Goal: Information Seeking & Learning: Learn about a topic

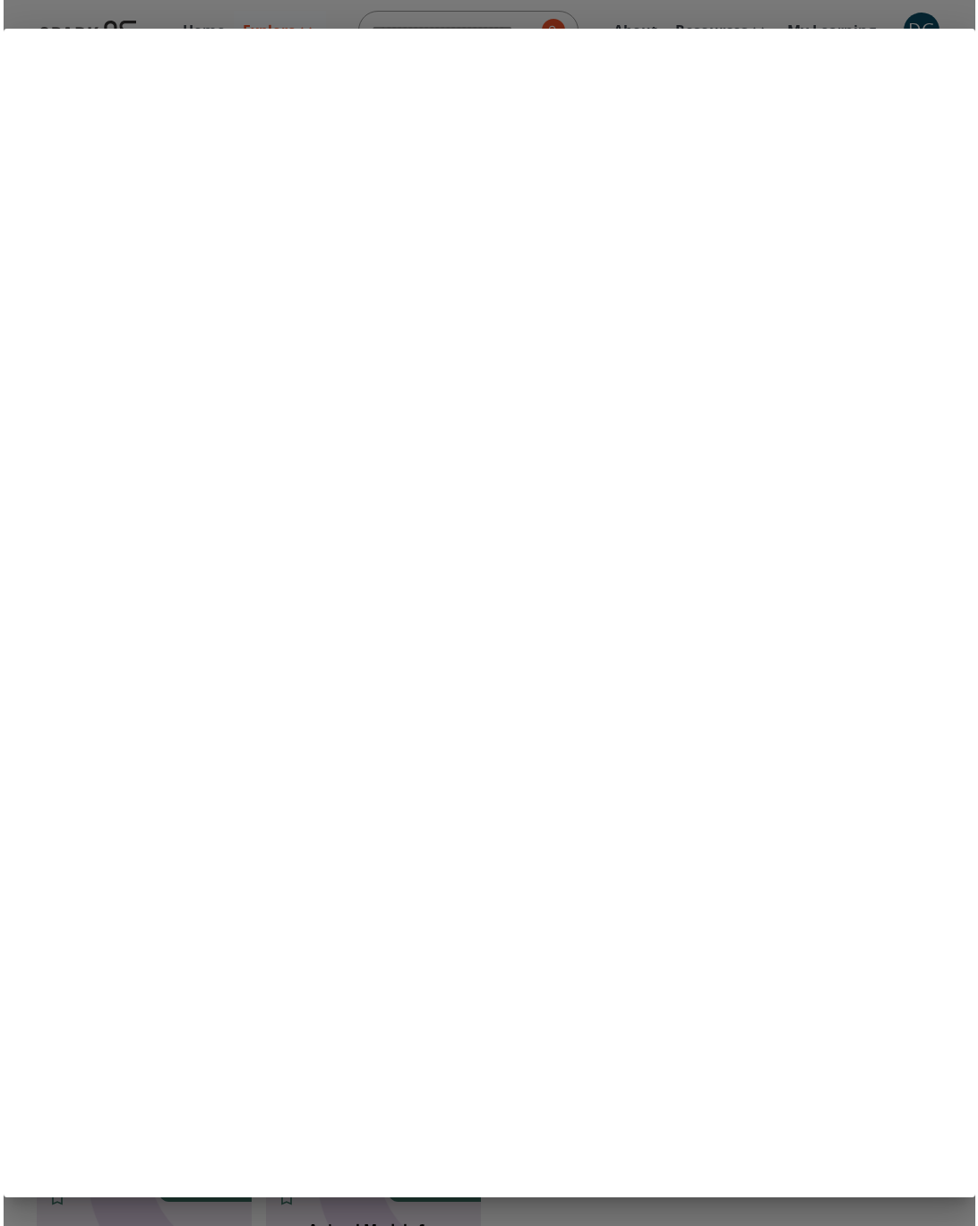
scroll to position [1240, 0]
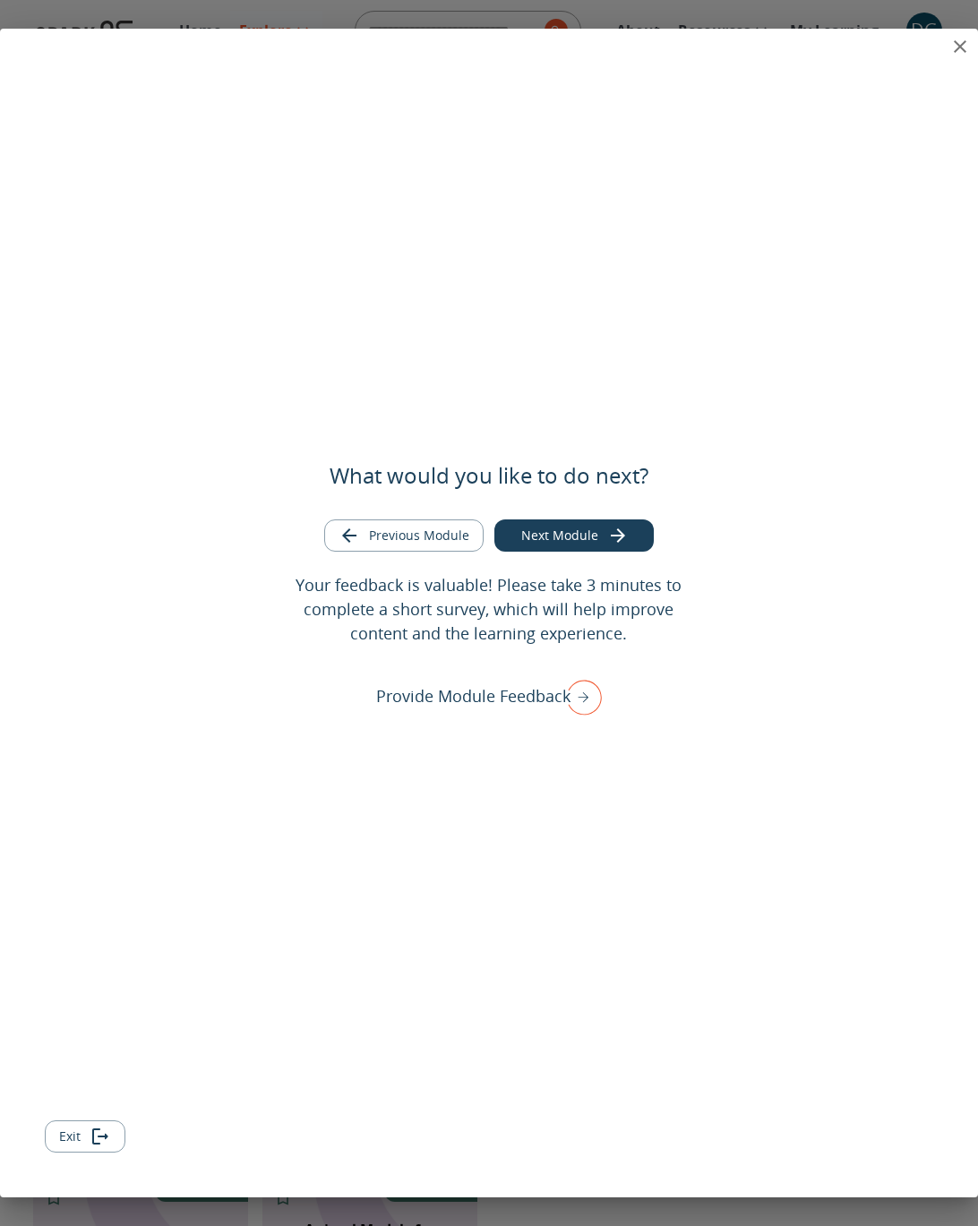
click at [962, 44] on icon "close" at bounding box center [960, 46] width 13 height 13
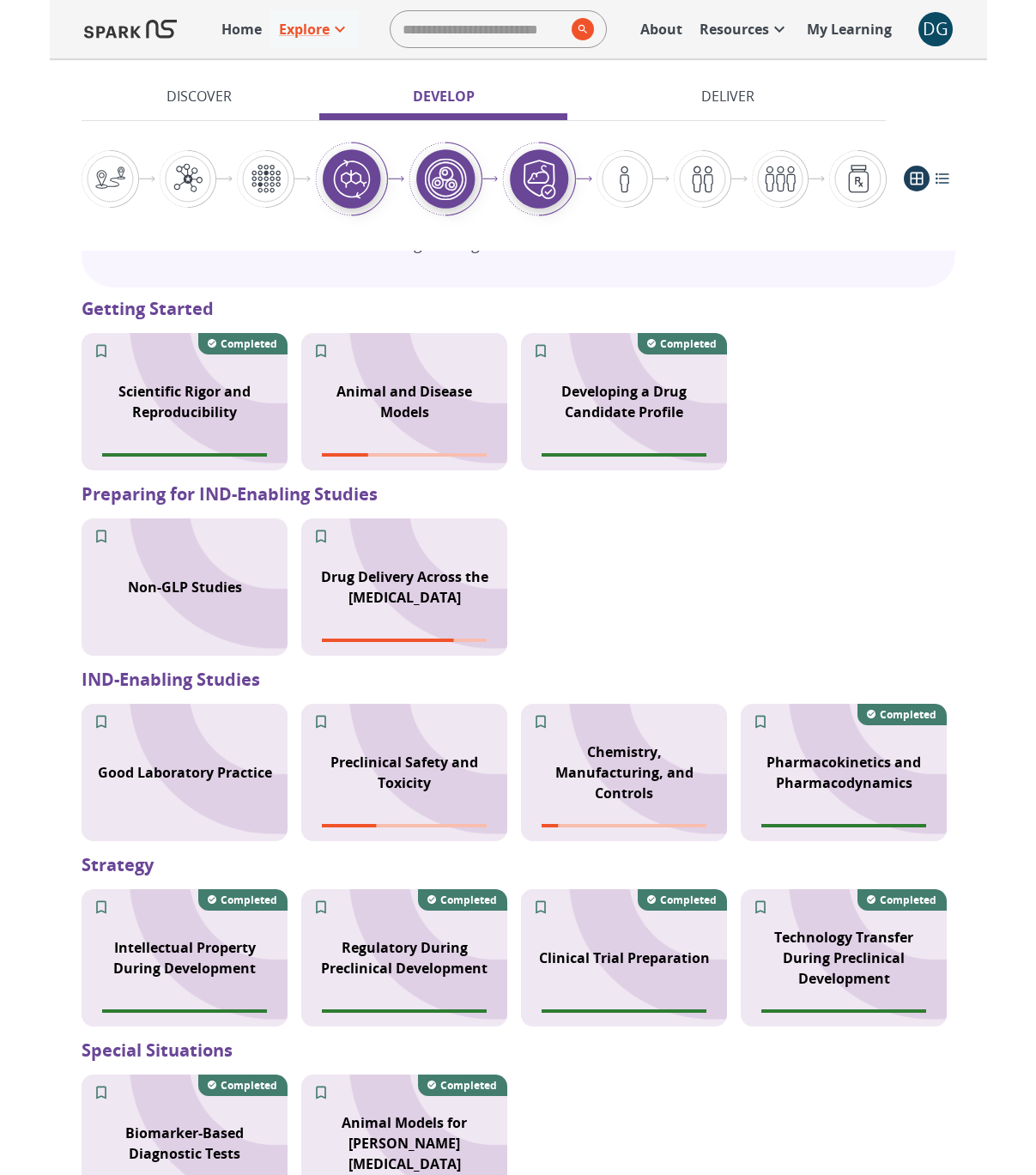
scroll to position [1242, 0]
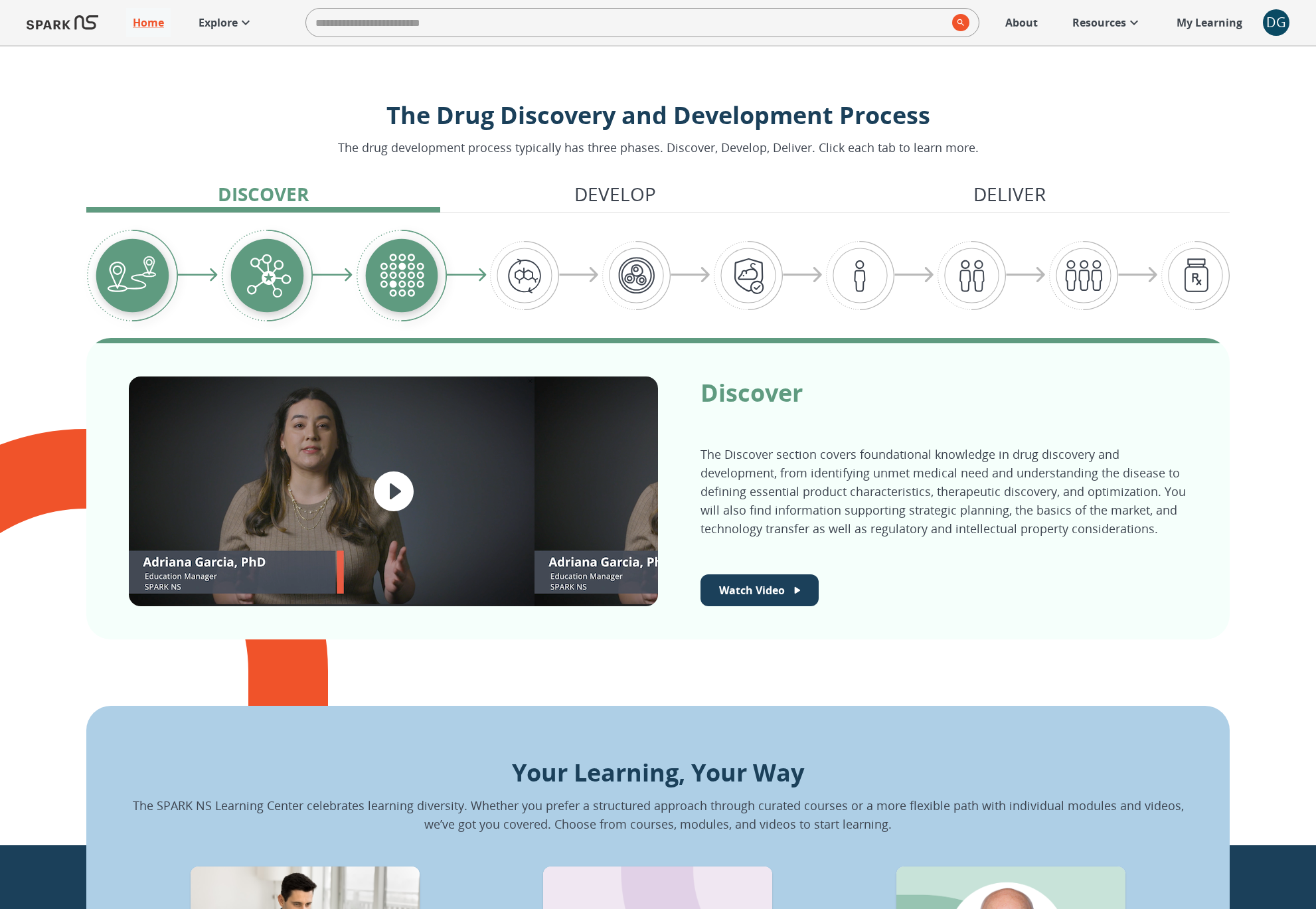
scroll to position [968, 0]
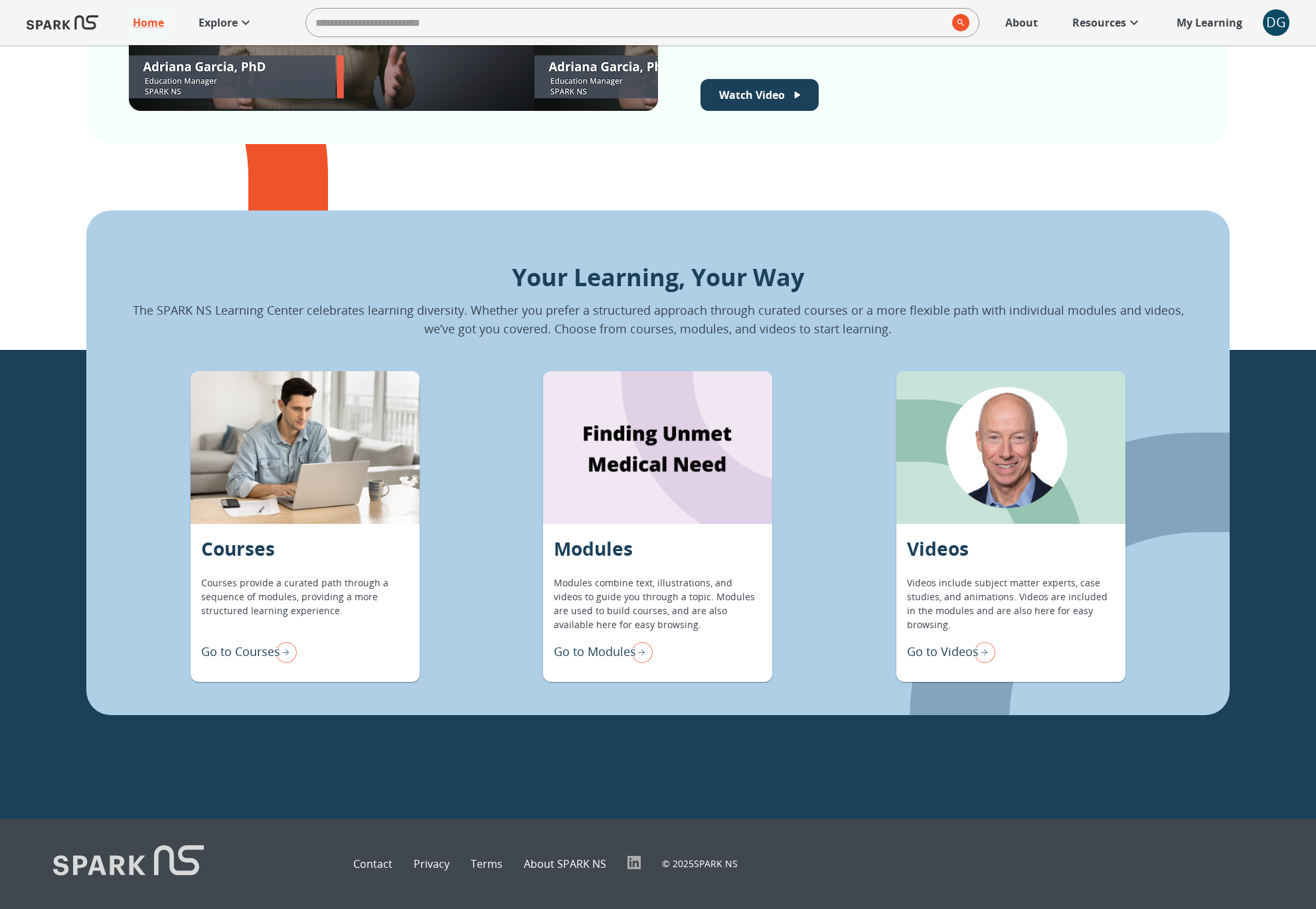
click at [576, 650] on p "Go to Modules" at bounding box center [595, 652] width 82 height 18
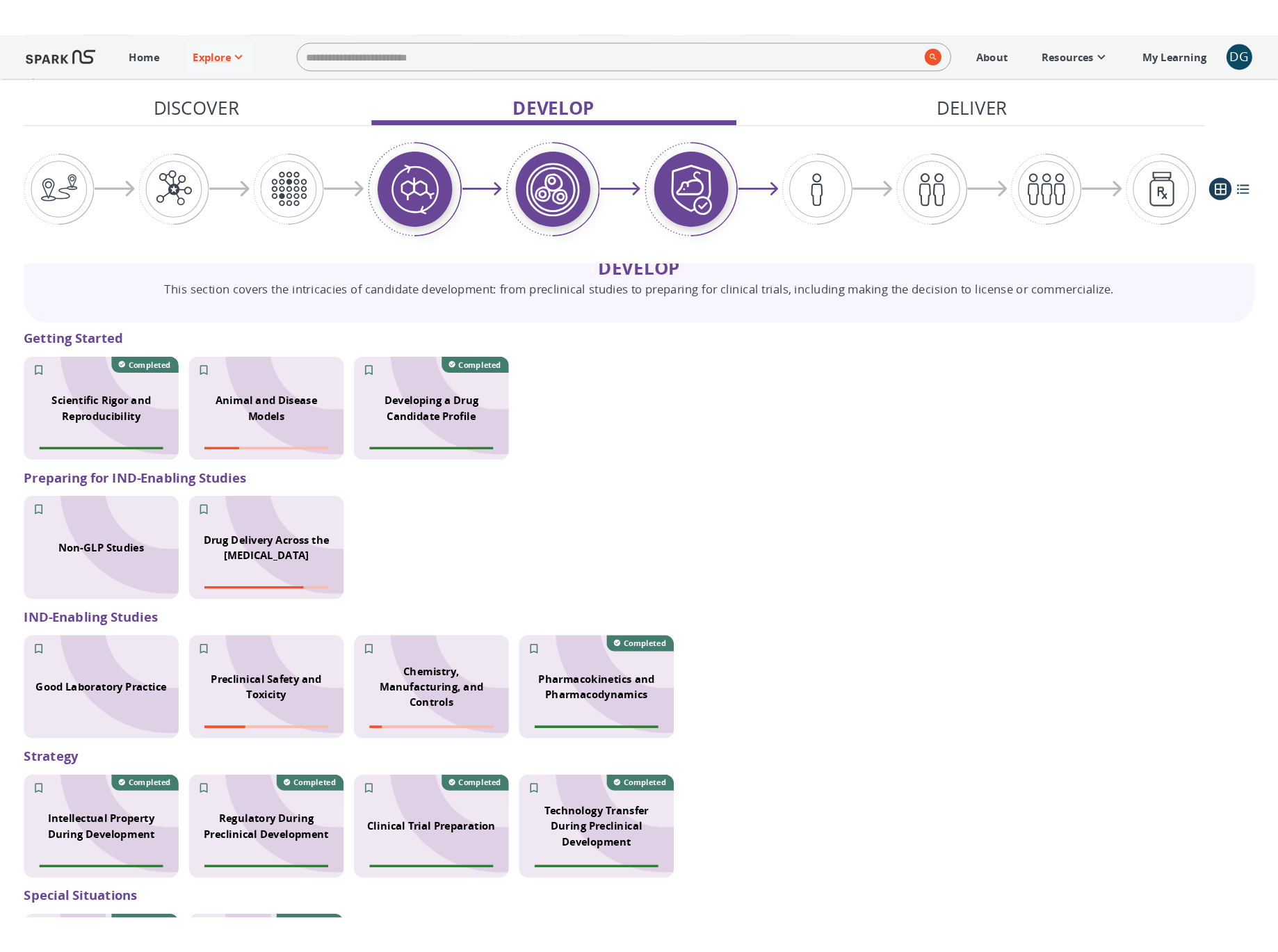
scroll to position [906, 0]
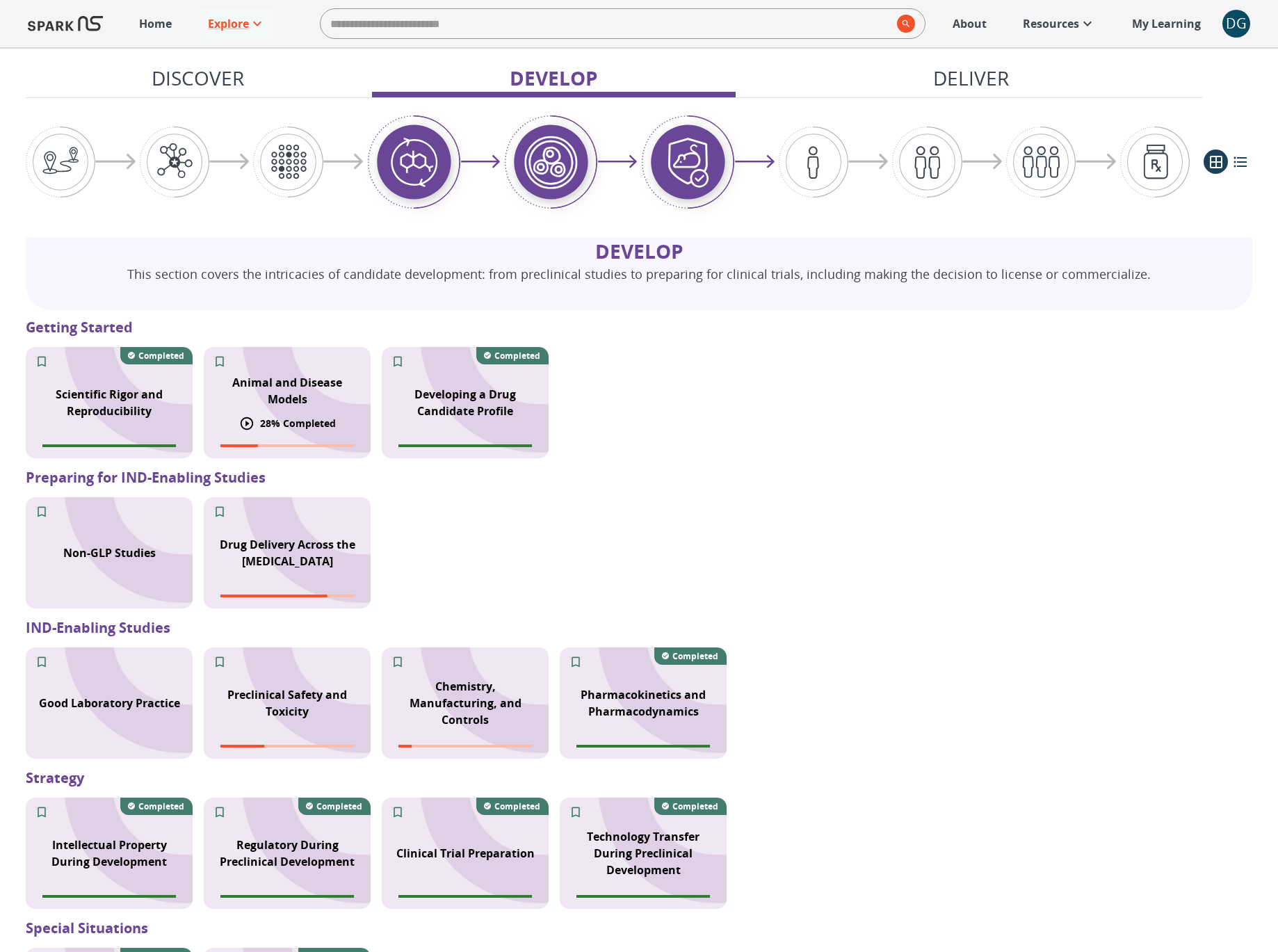
click at [272, 408] on div "Animal and Disease Models" at bounding box center [287, 391] width 167 height 50
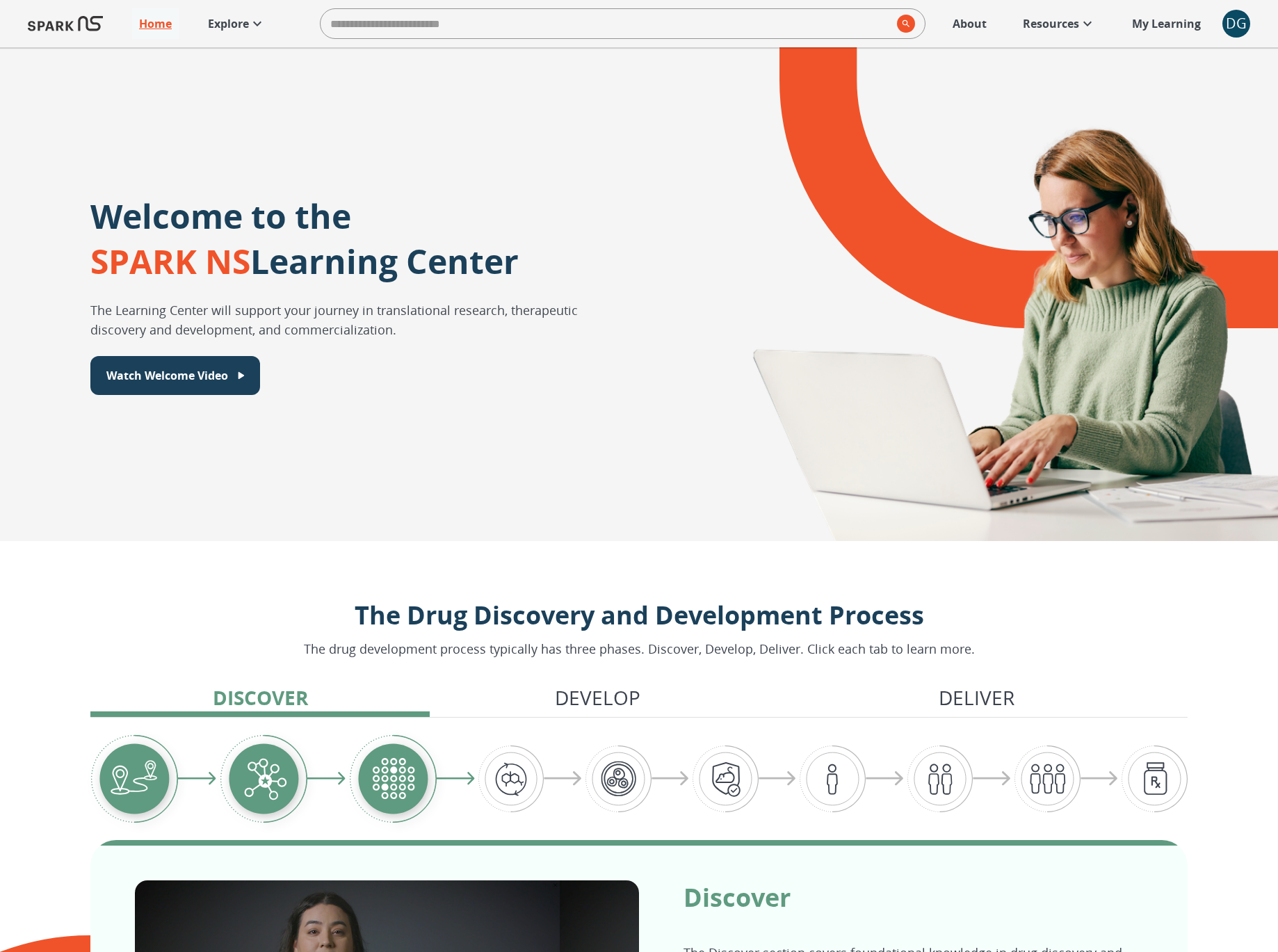
click at [158, 28] on p "Home" at bounding box center [155, 23] width 33 height 16
click at [173, 27] on link "Home" at bounding box center [155, 23] width 47 height 30
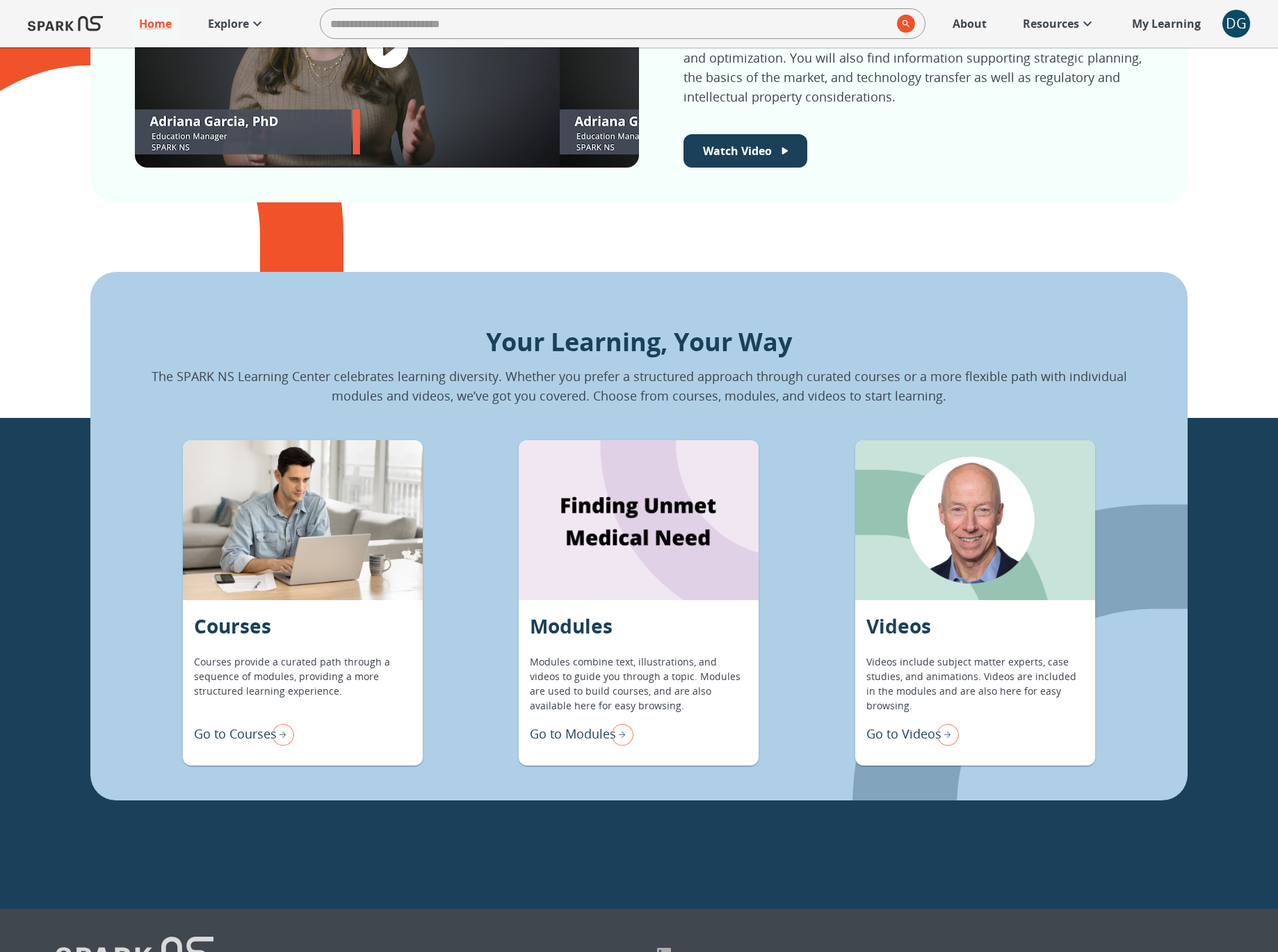
scroll to position [990, 0]
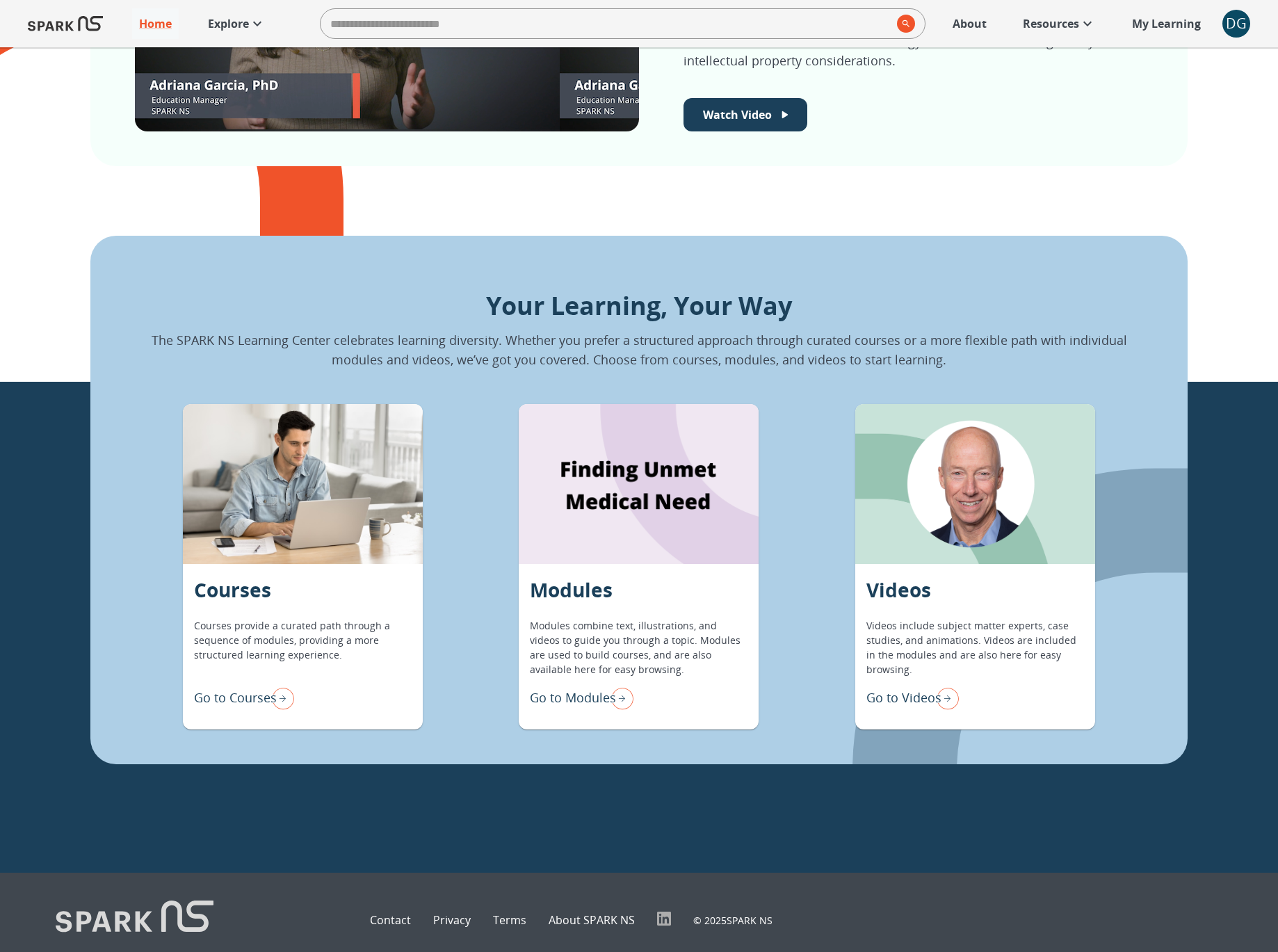
click at [589, 702] on p "Go to Modules" at bounding box center [573, 698] width 86 height 19
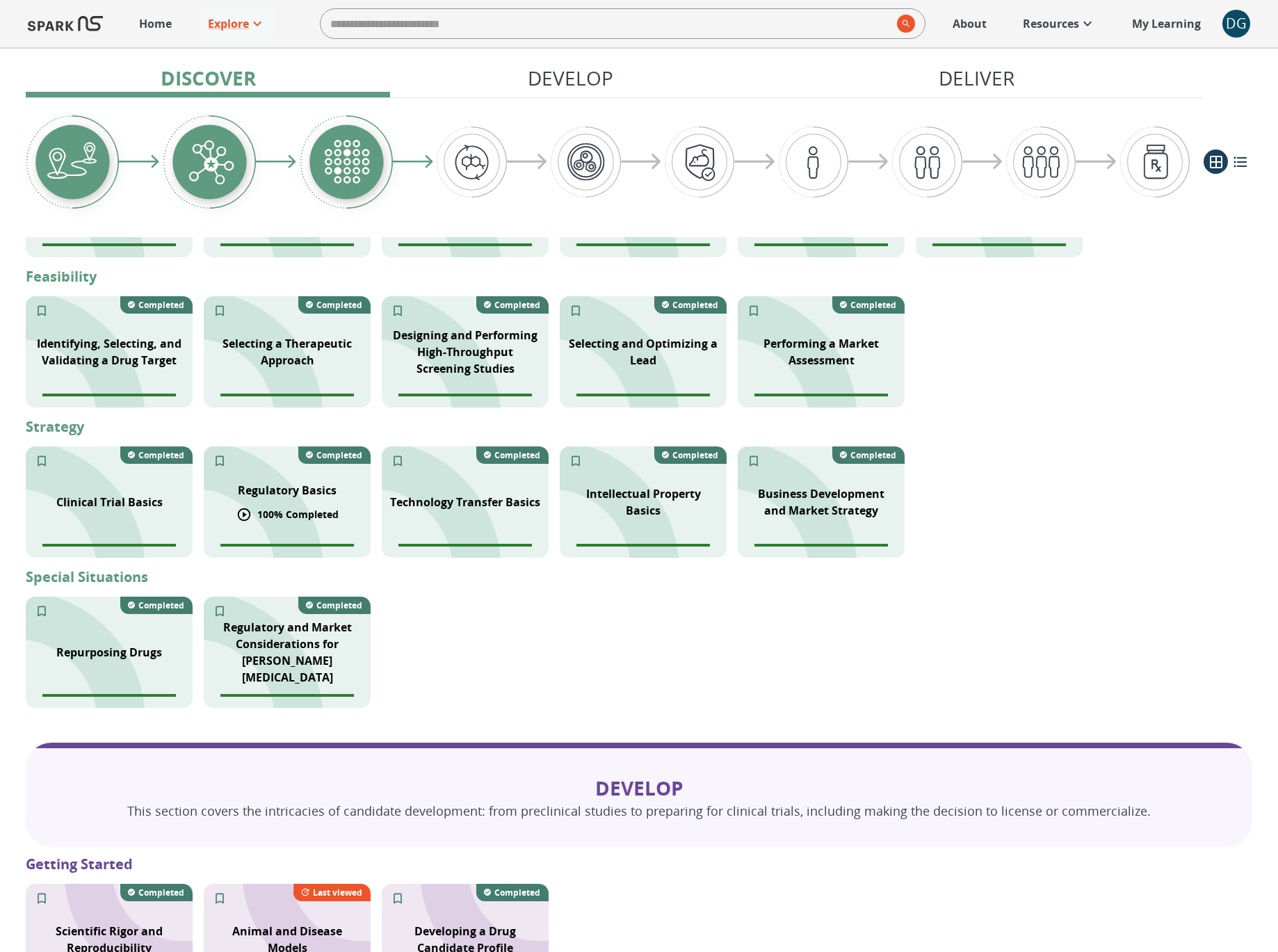
scroll to position [294, 0]
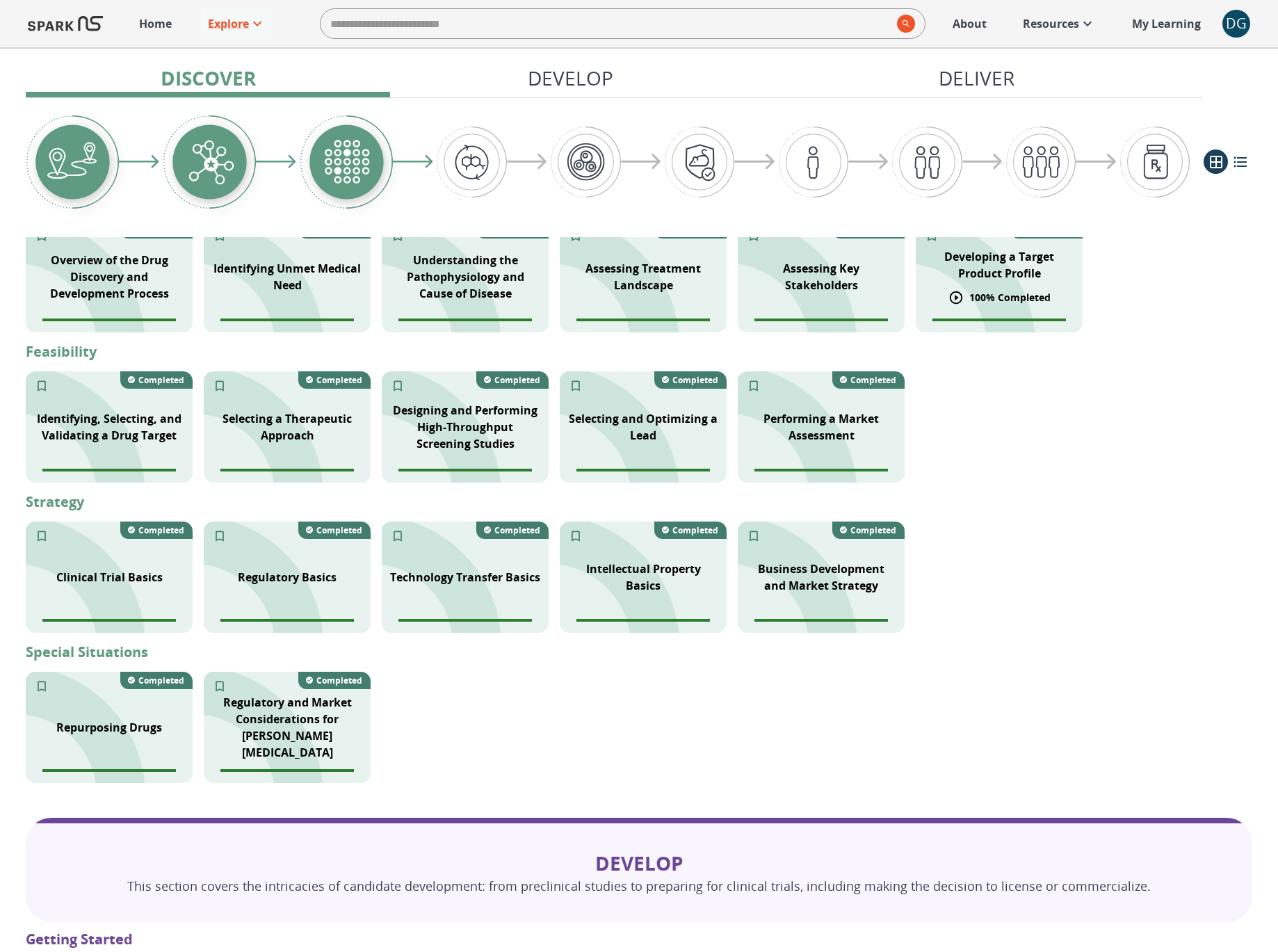
click at [1022, 287] on div "Developing a Target Product Profile" at bounding box center [999, 265] width 167 height 50
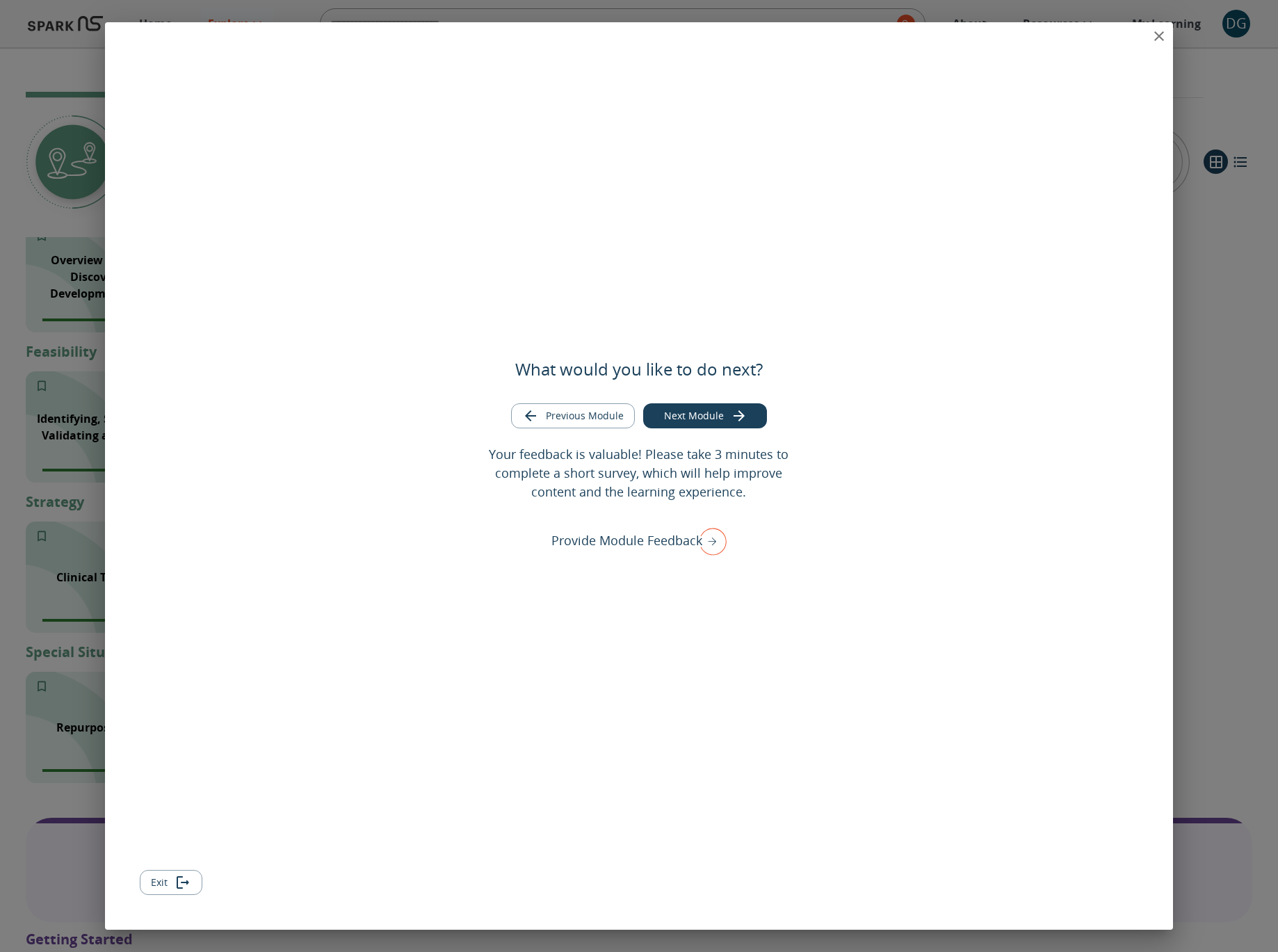
click at [1153, 39] on icon "close" at bounding box center [1158, 36] width 16 height 16
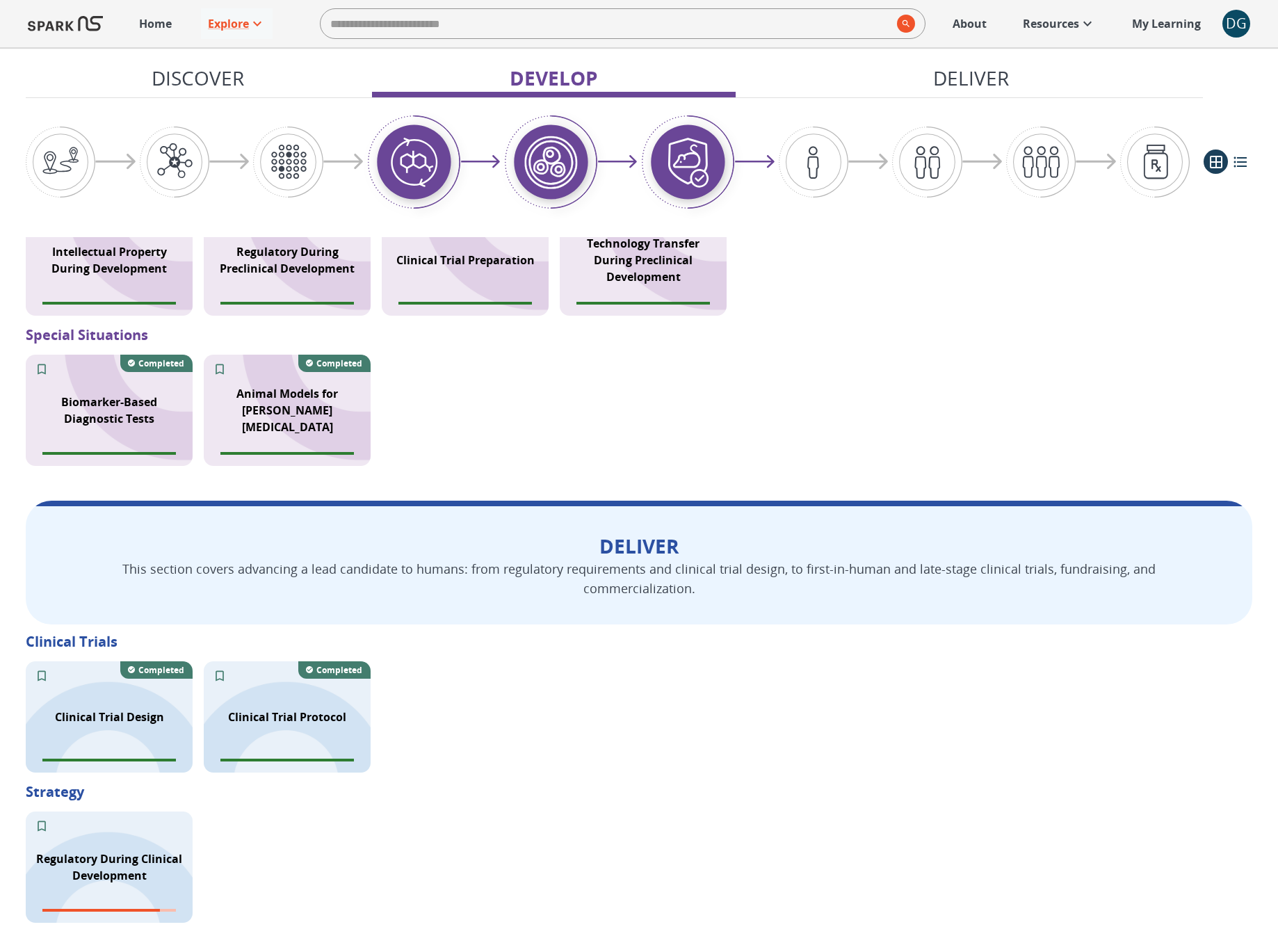
scroll to position [1523, 0]
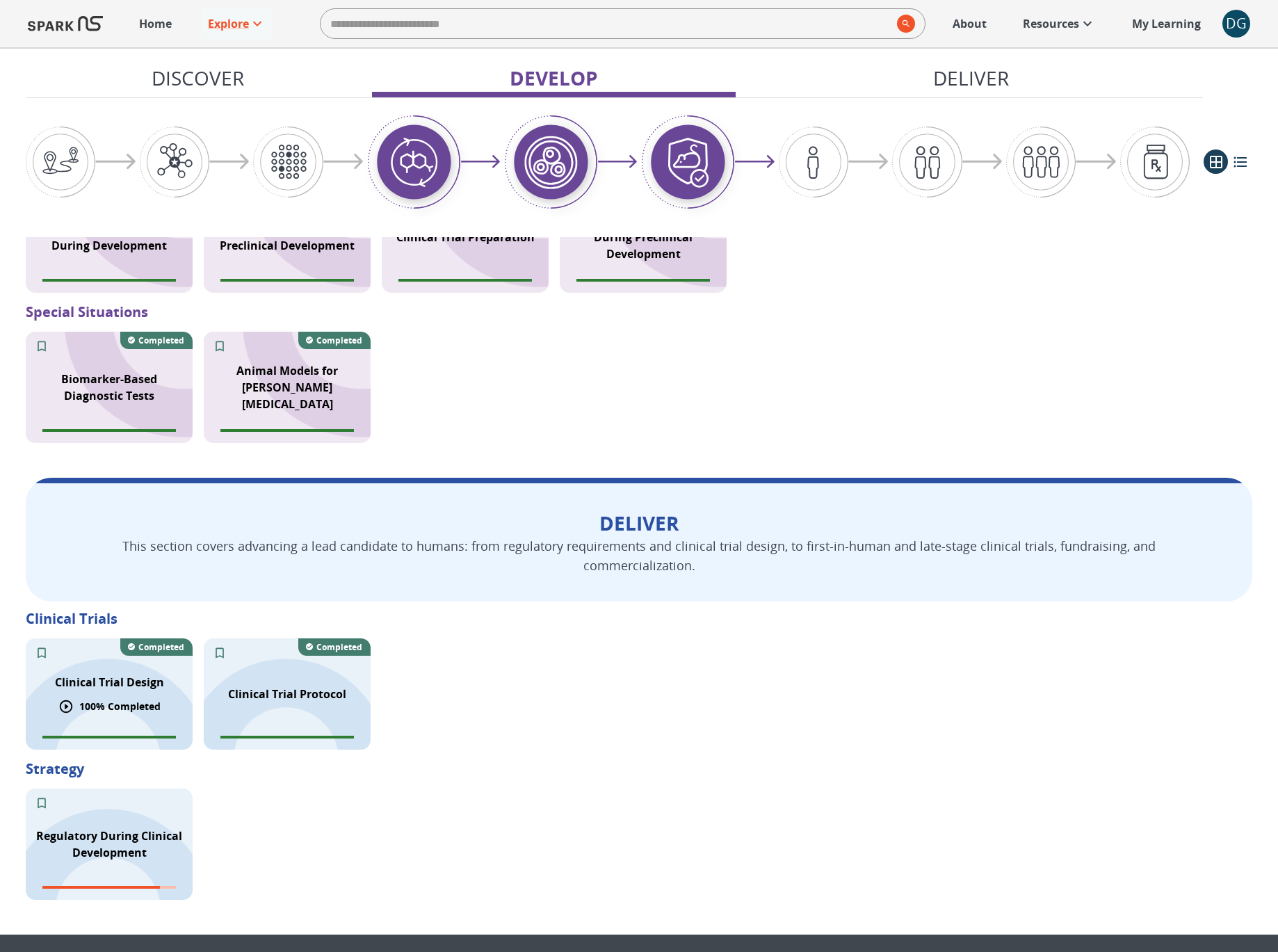
click at [135, 674] on p "Clinical Trial Design" at bounding box center [109, 682] width 109 height 16
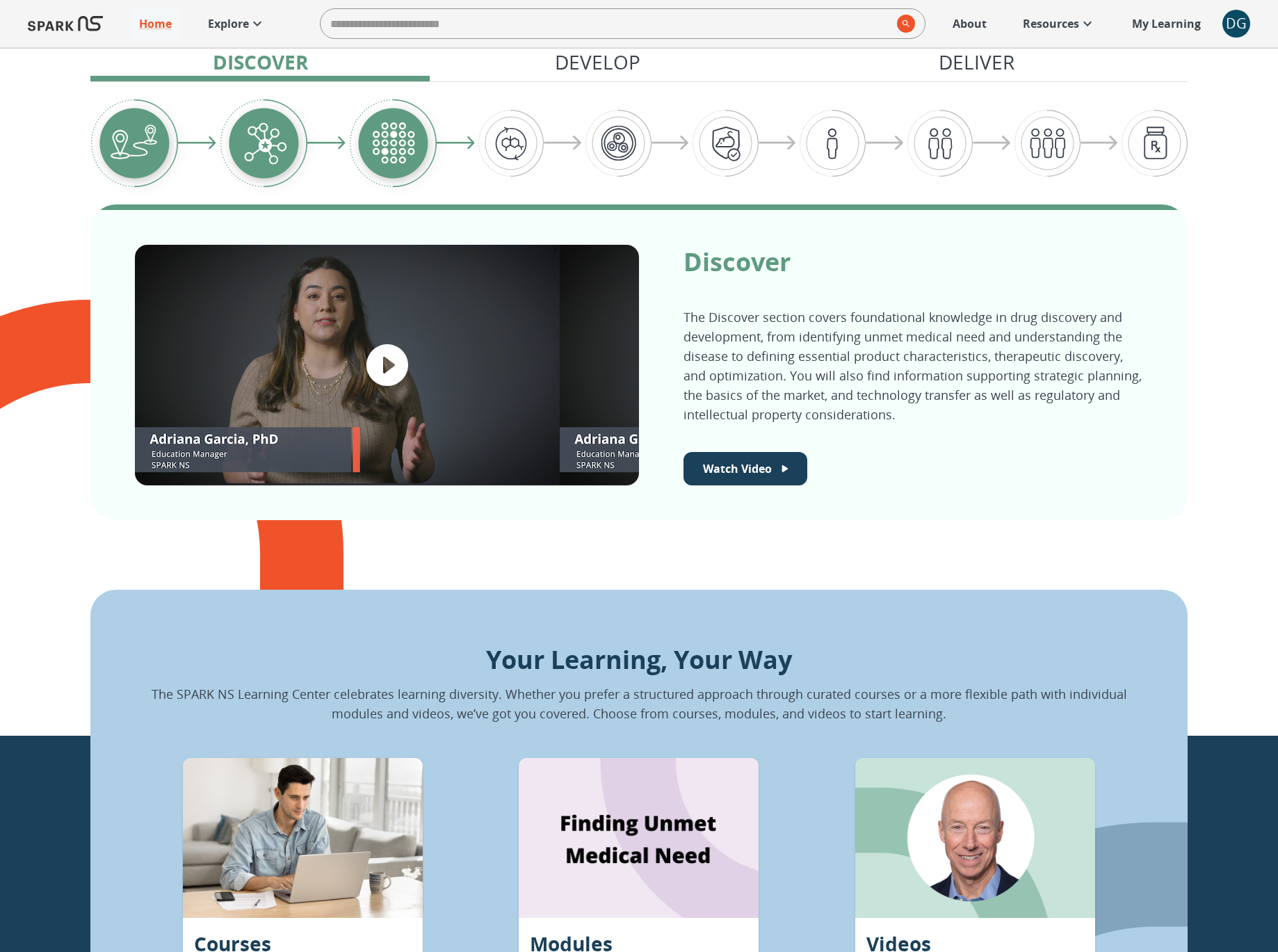
scroll to position [1005, 0]
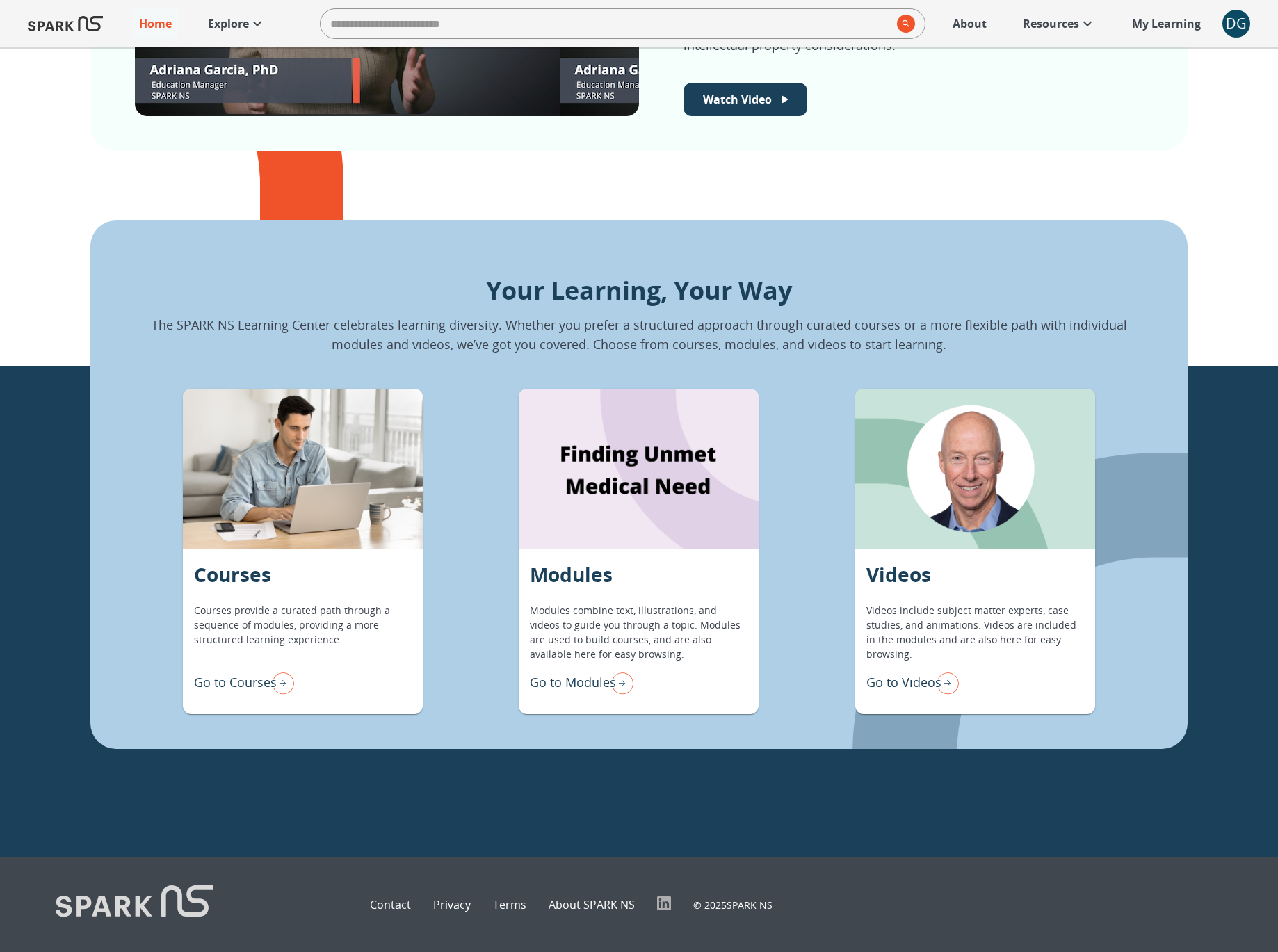
click at [565, 683] on p "Go to Modules" at bounding box center [573, 683] width 86 height 19
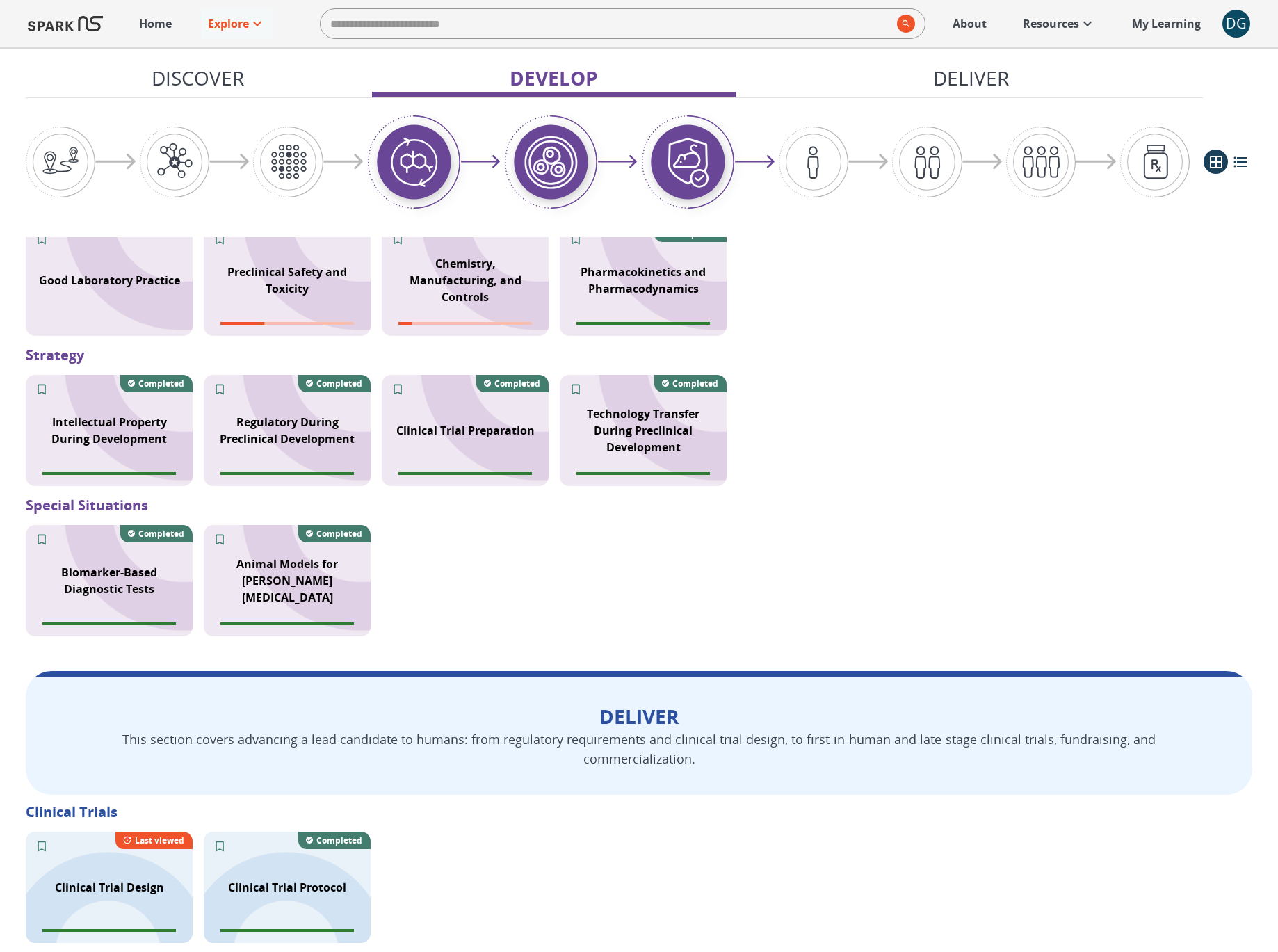
scroll to position [1580, 0]
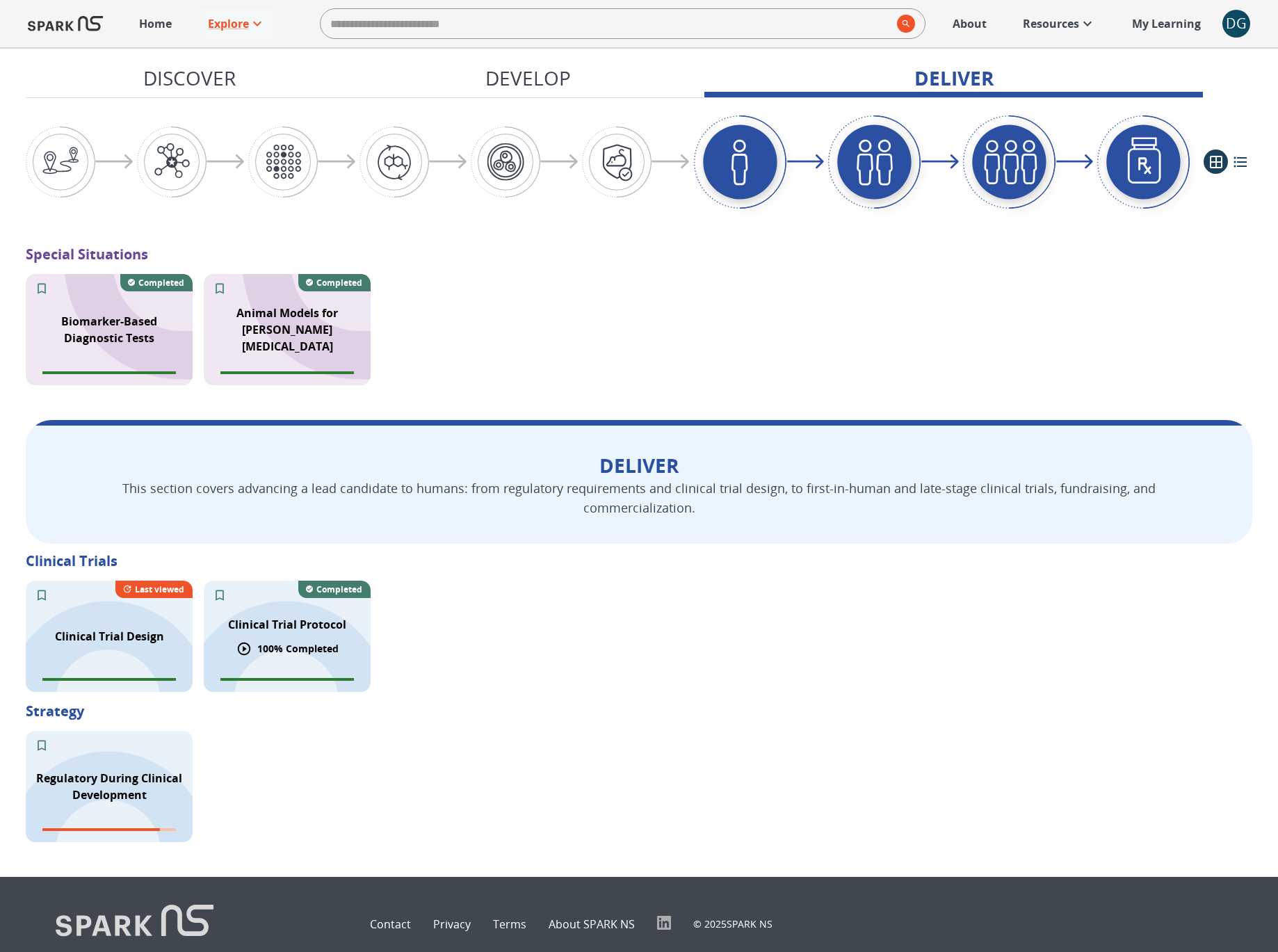
click at [314, 617] on p "Clinical Trial Protocol" at bounding box center [287, 624] width 118 height 16
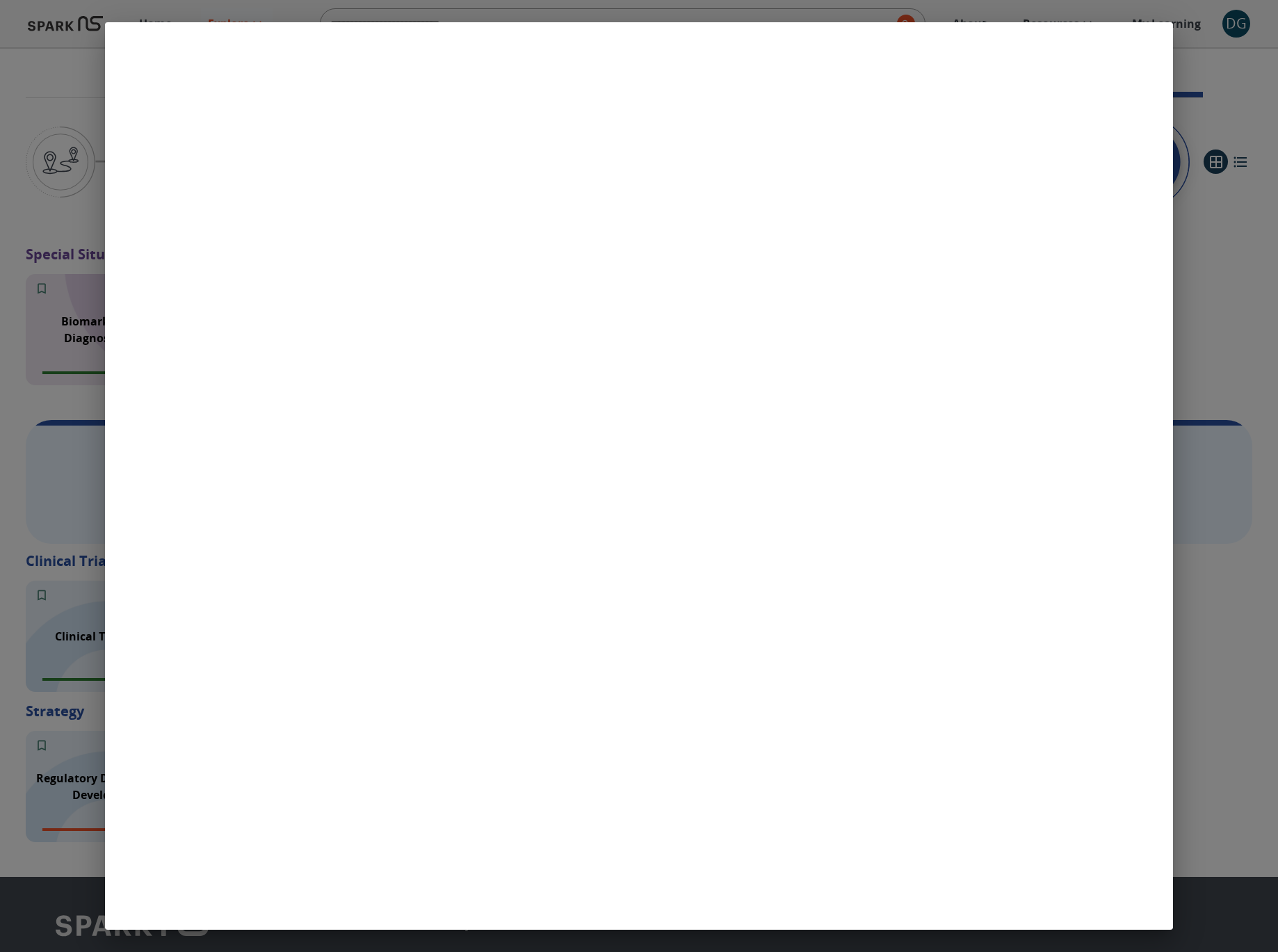
click at [65, 133] on div at bounding box center [639, 476] width 1278 height 952
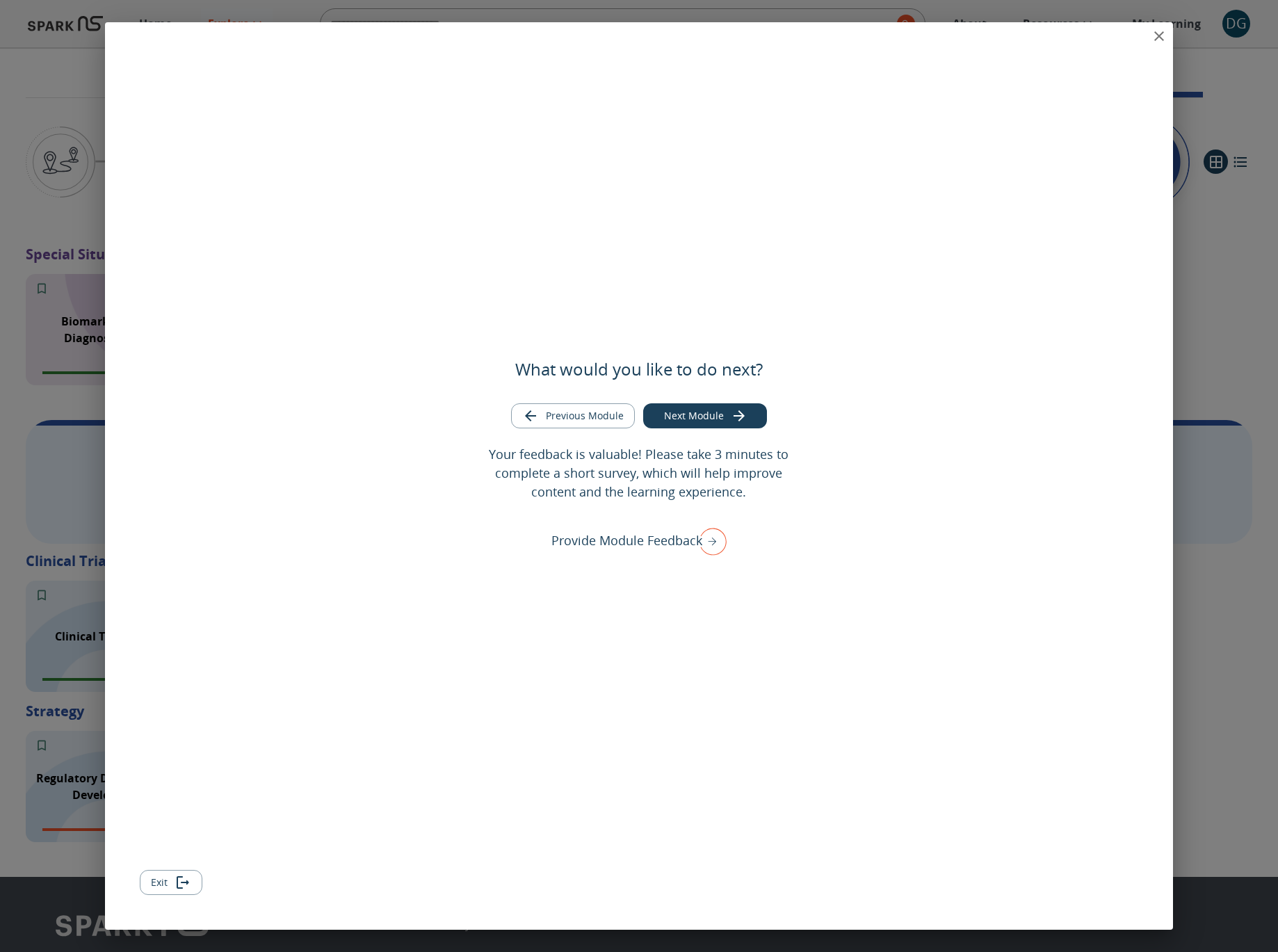
click at [1158, 36] on icon "close" at bounding box center [1159, 36] width 10 height 10
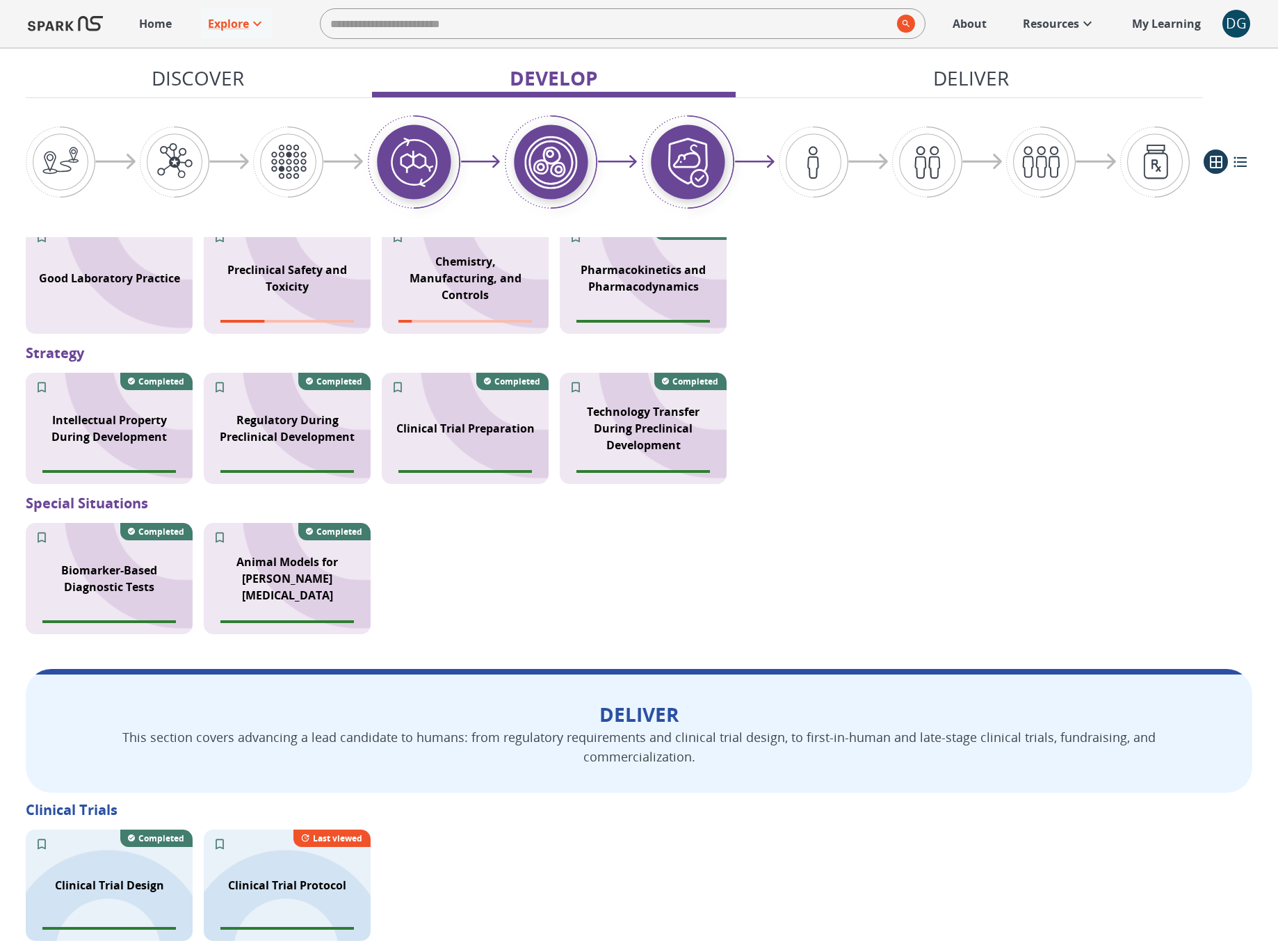
scroll to position [1326, 0]
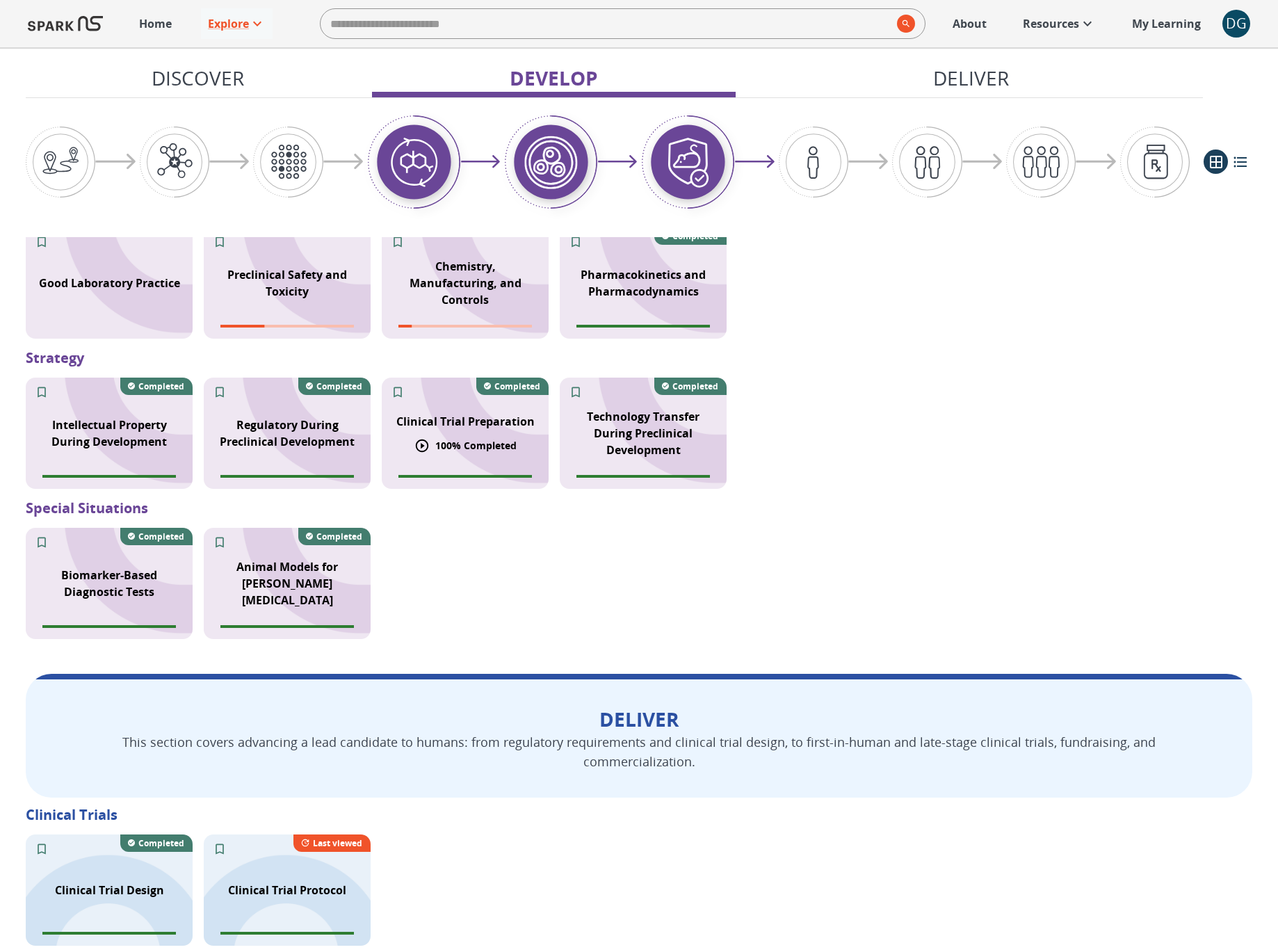
click at [478, 413] on p "Clinical Trial Preparation" at bounding box center [466, 421] width 138 height 16
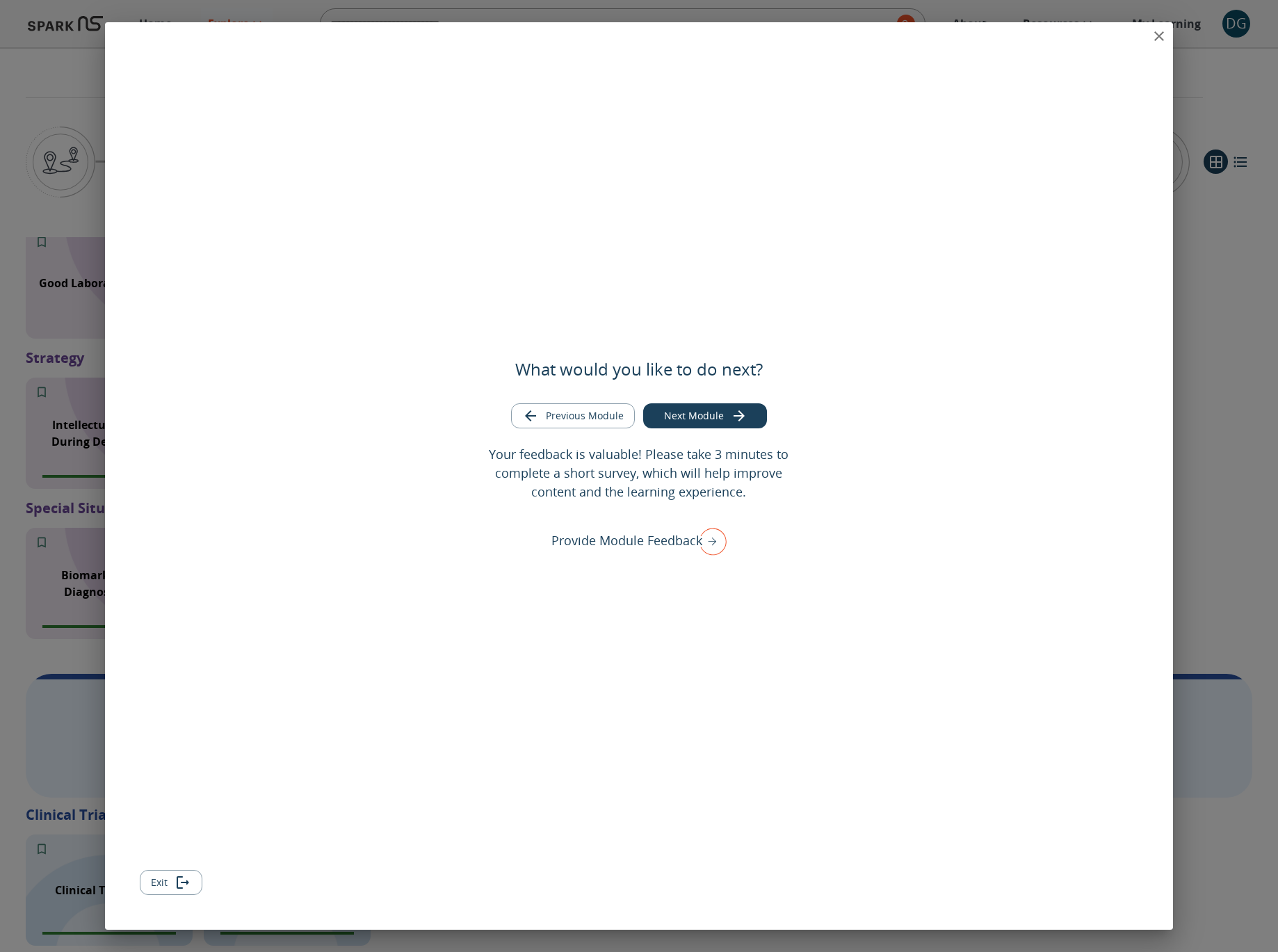
click at [1155, 35] on icon "close" at bounding box center [1158, 36] width 16 height 16
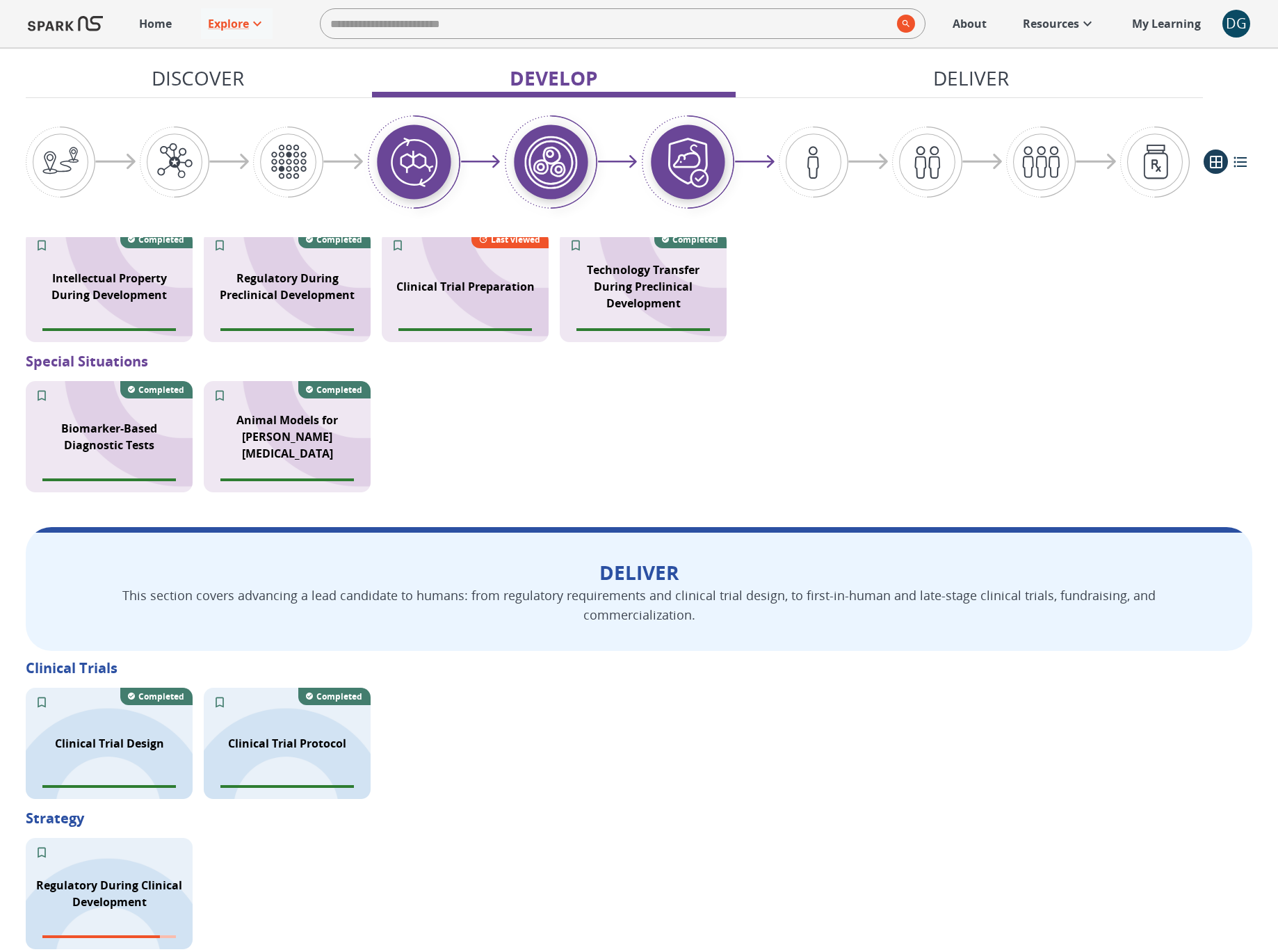
scroll to position [1580, 0]
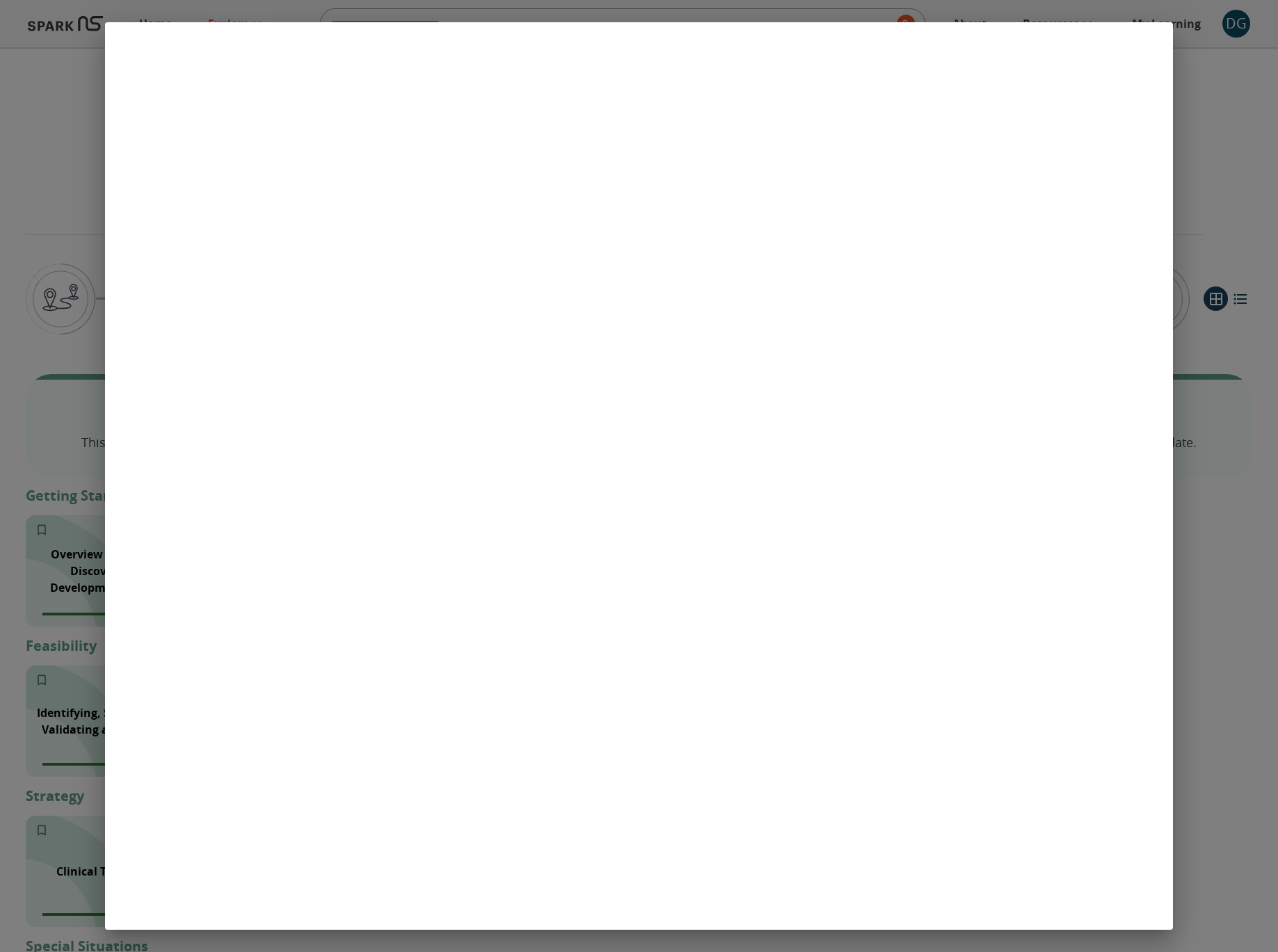
scroll to position [1523, 0]
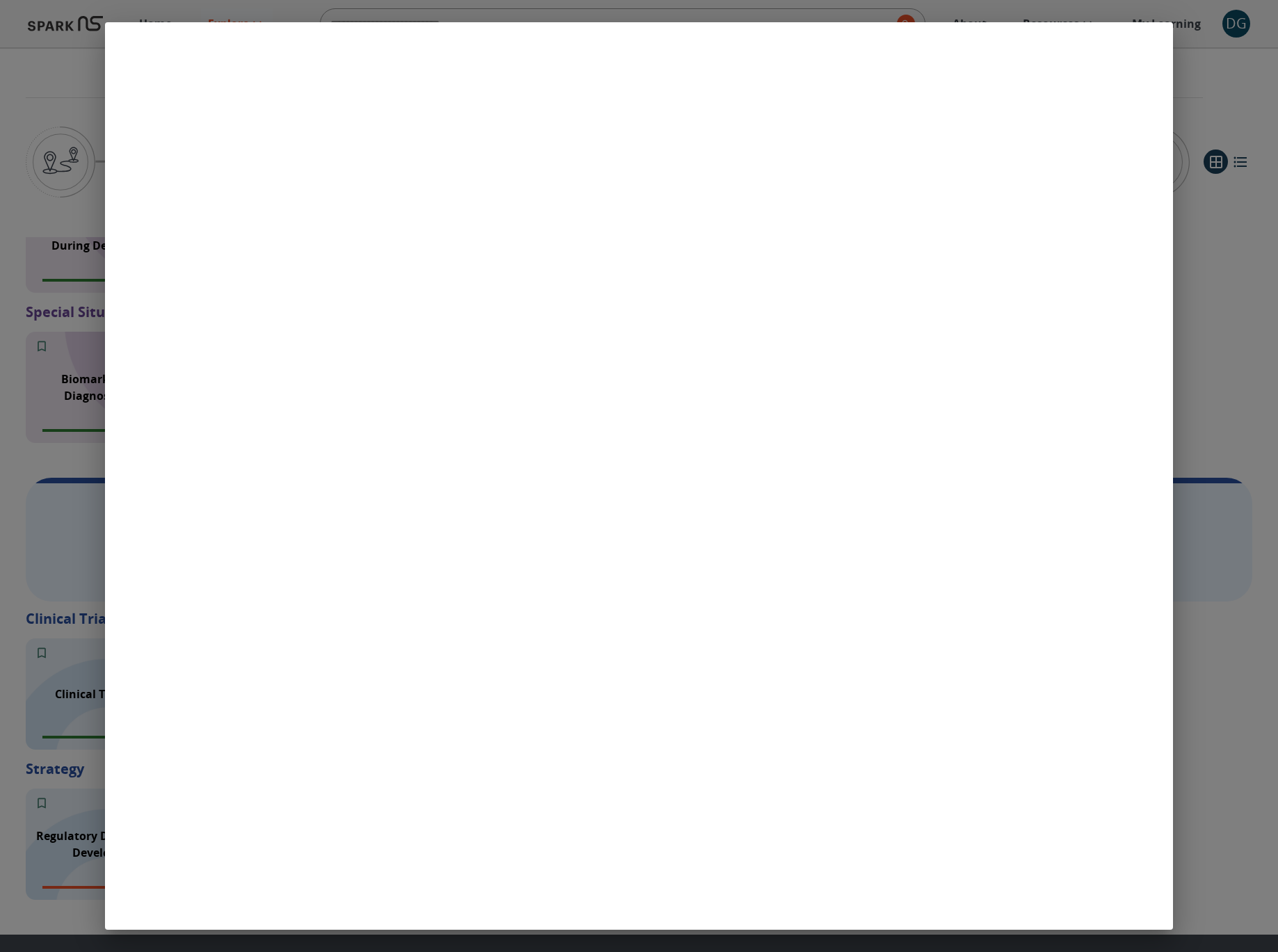
click at [24, 230] on div at bounding box center [639, 476] width 1278 height 952
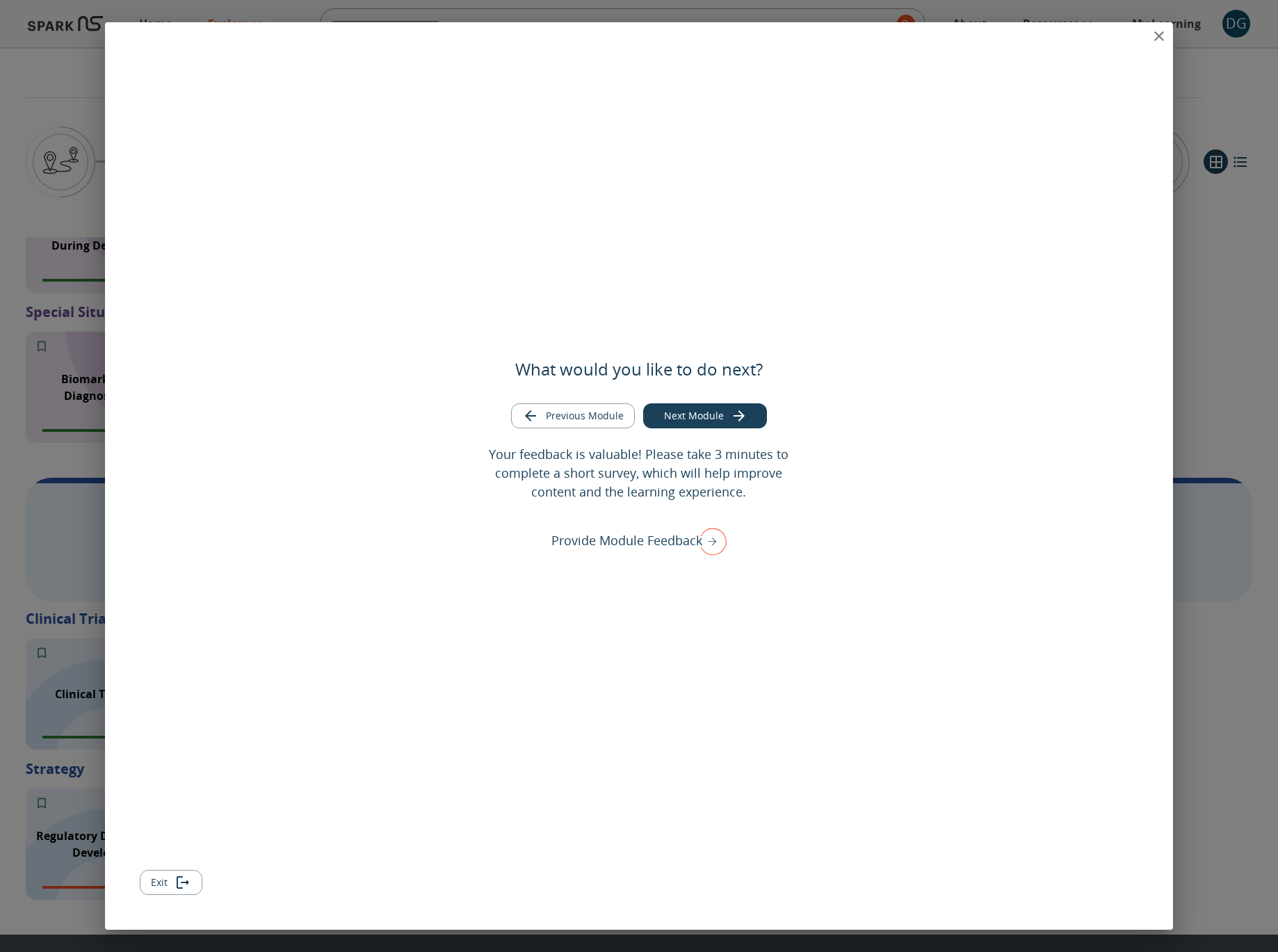
drag, startPoint x: 1153, startPoint y: 23, endPoint x: 1112, endPoint y: 36, distance: 43.0
click at [1112, 36] on div "What would you like to do next? Previous Module Next Module Your feedback is va…" at bounding box center [639, 476] width 1068 height 908
click at [1159, 39] on icon "close" at bounding box center [1158, 36] width 16 height 16
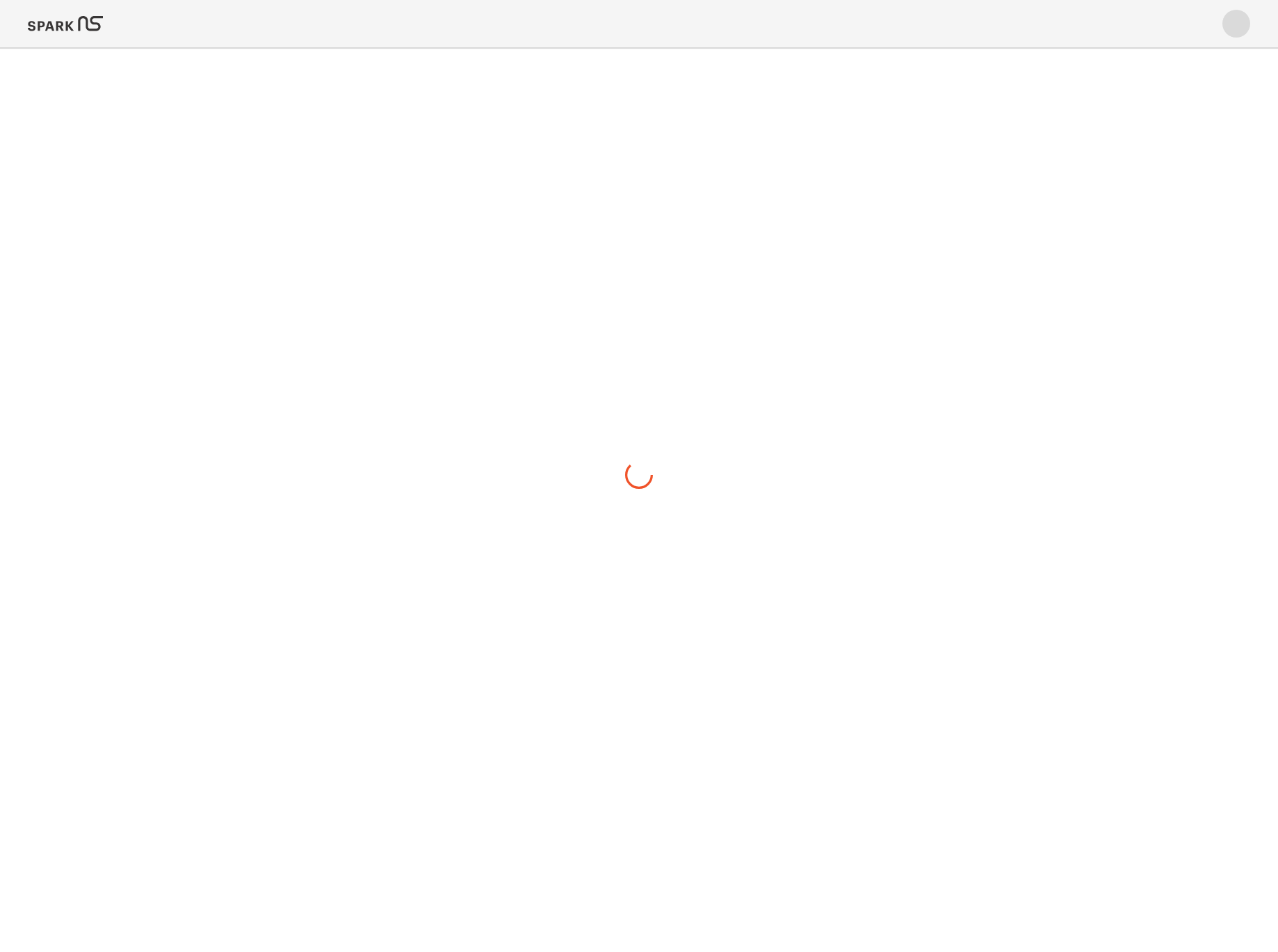
scroll to position [0, 0]
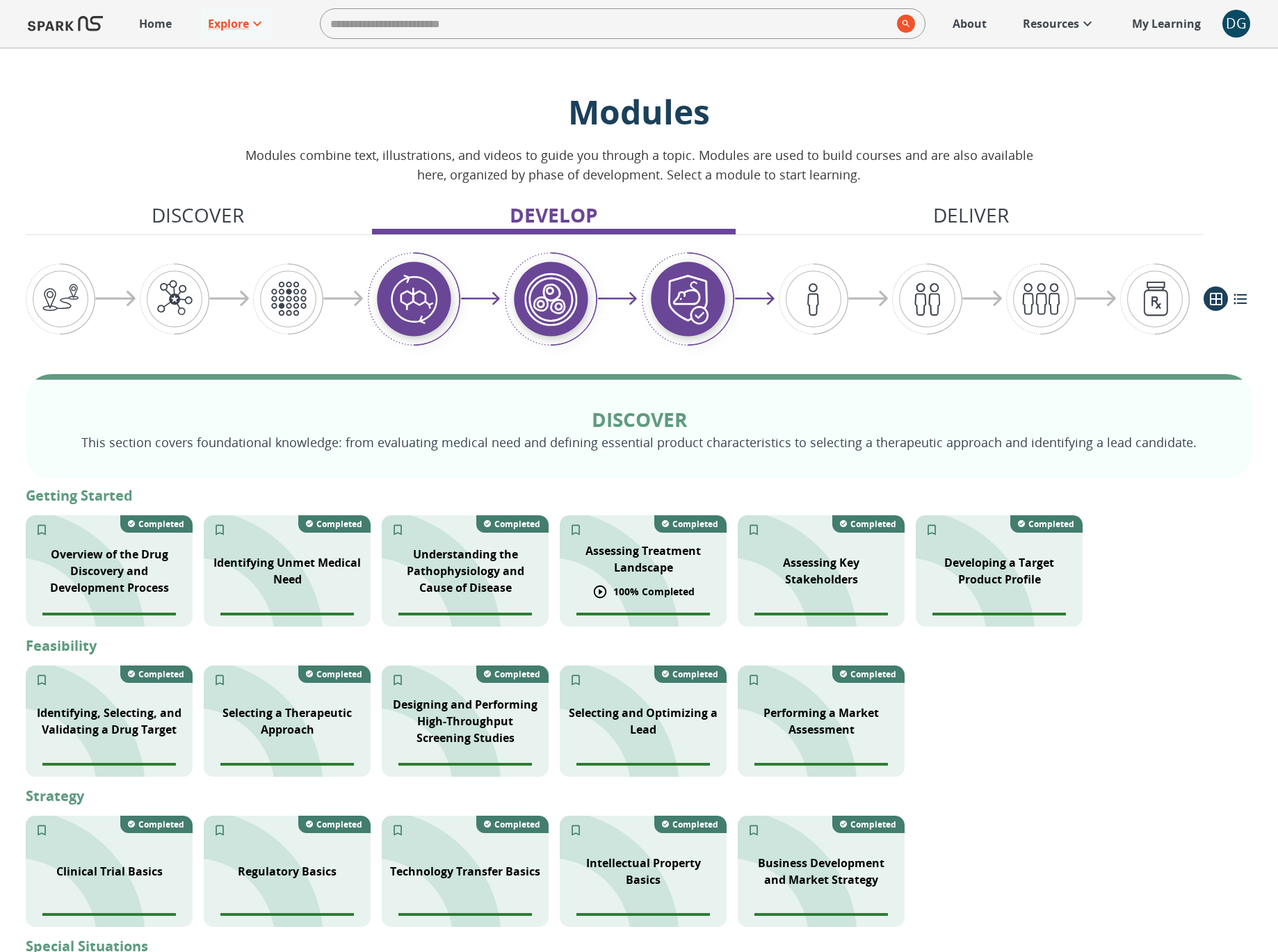
click at [638, 580] on div "Assessing Treatment Landscape" at bounding box center [643, 559] width 167 height 50
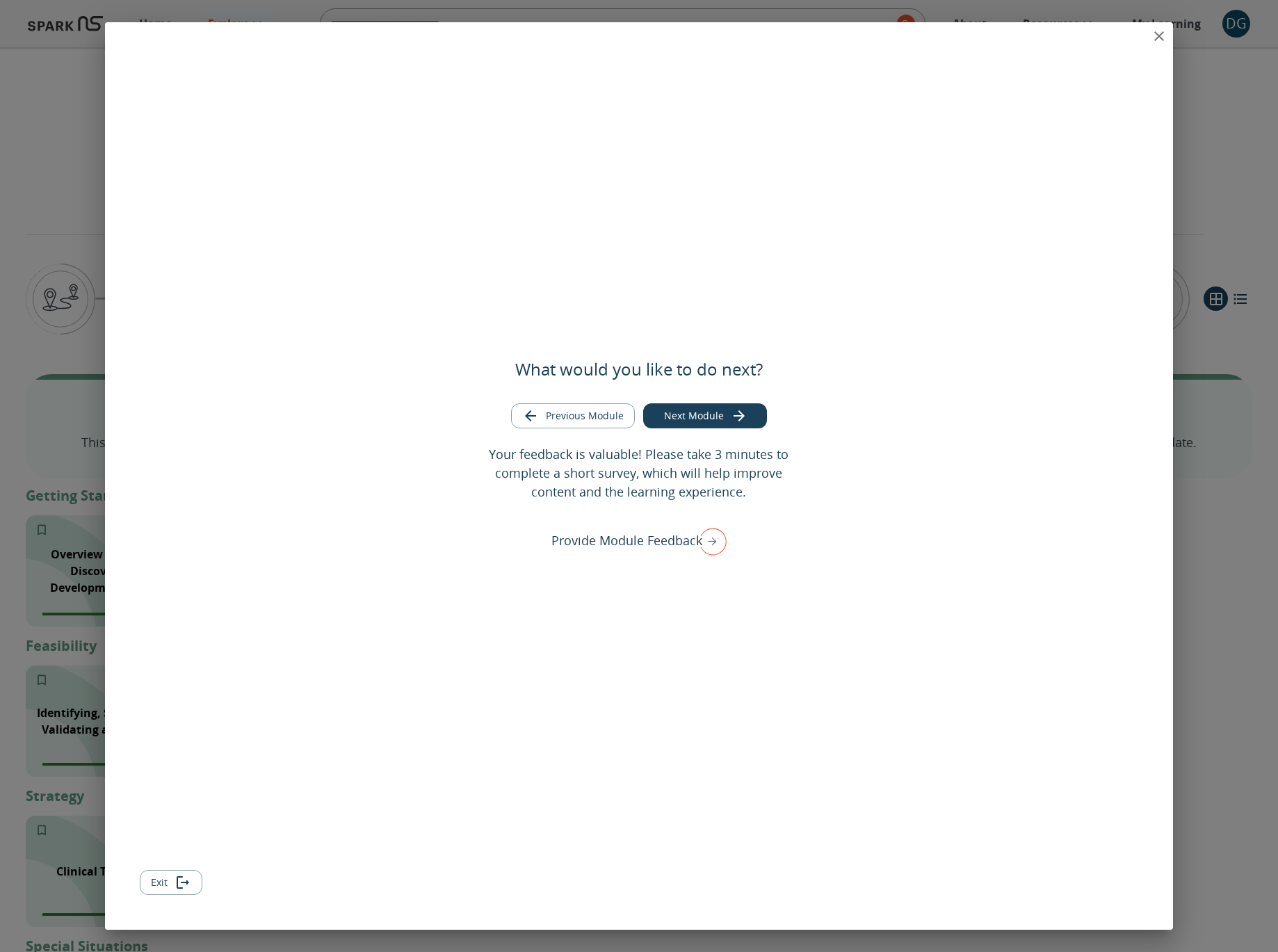
click at [1158, 36] on icon "close" at bounding box center [1159, 36] width 10 height 10
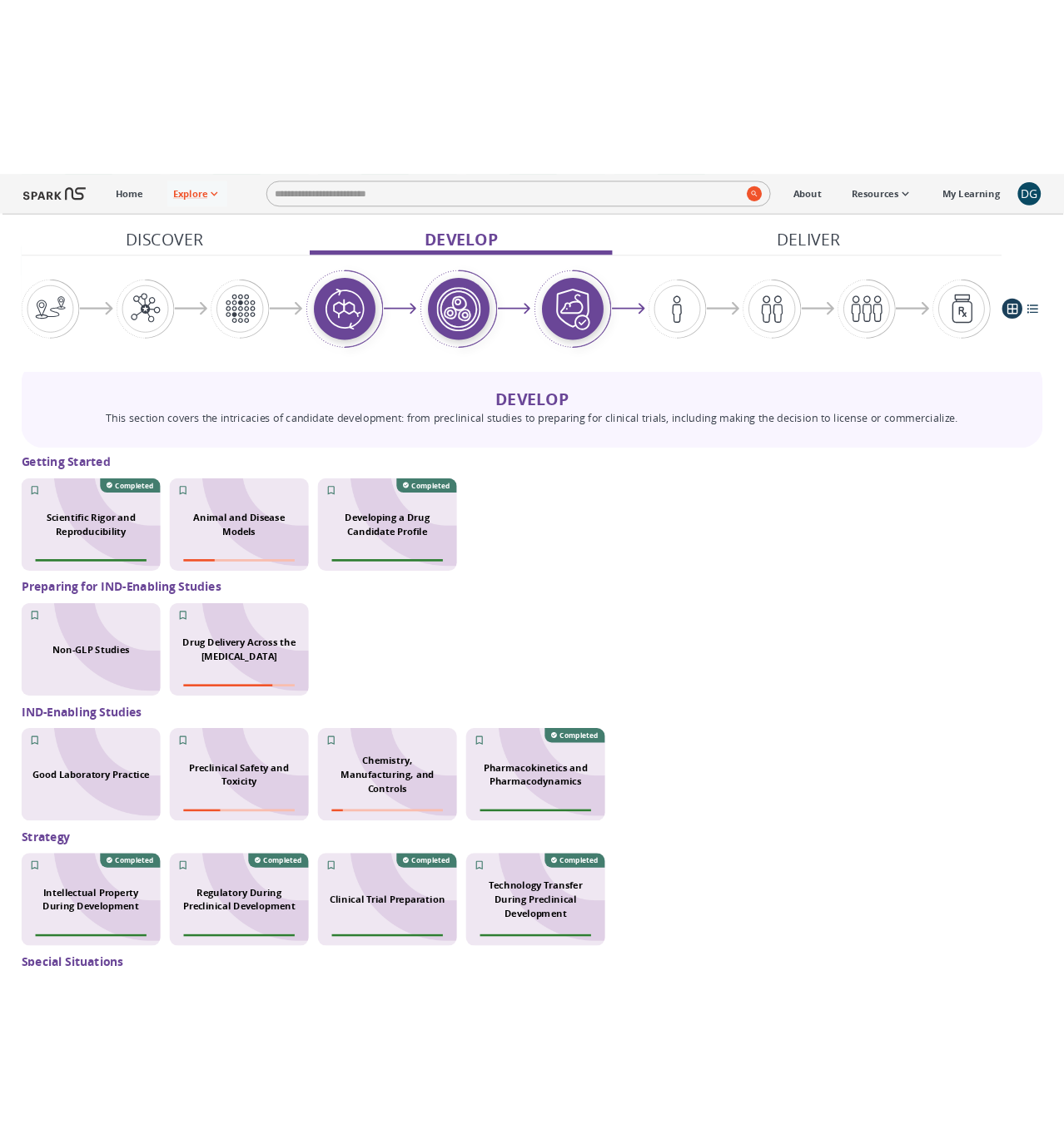
scroll to position [1070, 0]
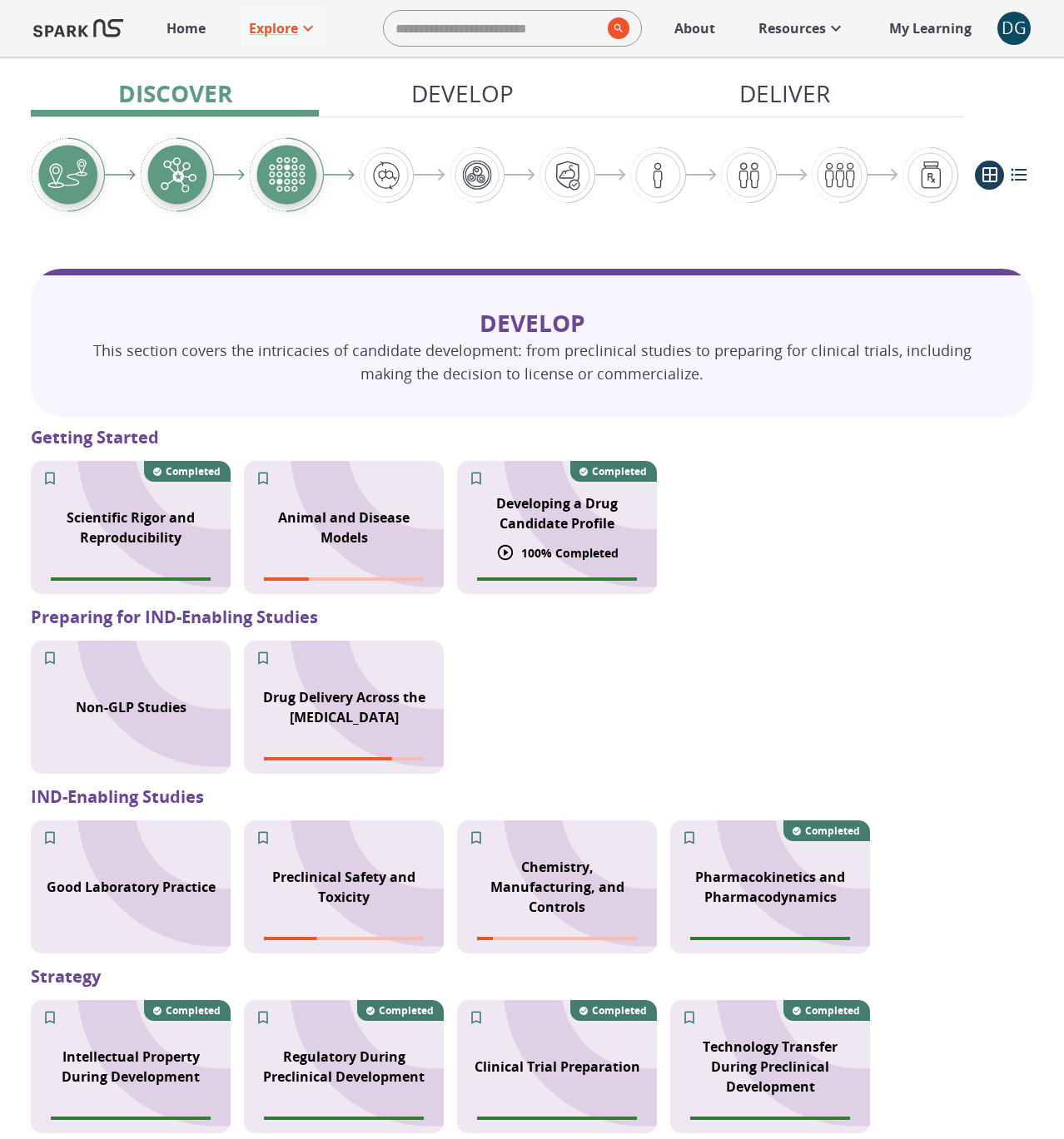
click at [546, 535] on div "Developing a Drug Candidate Profile" at bounding box center [557, 513] width 200 height 59
